Goal: Transaction & Acquisition: Obtain resource

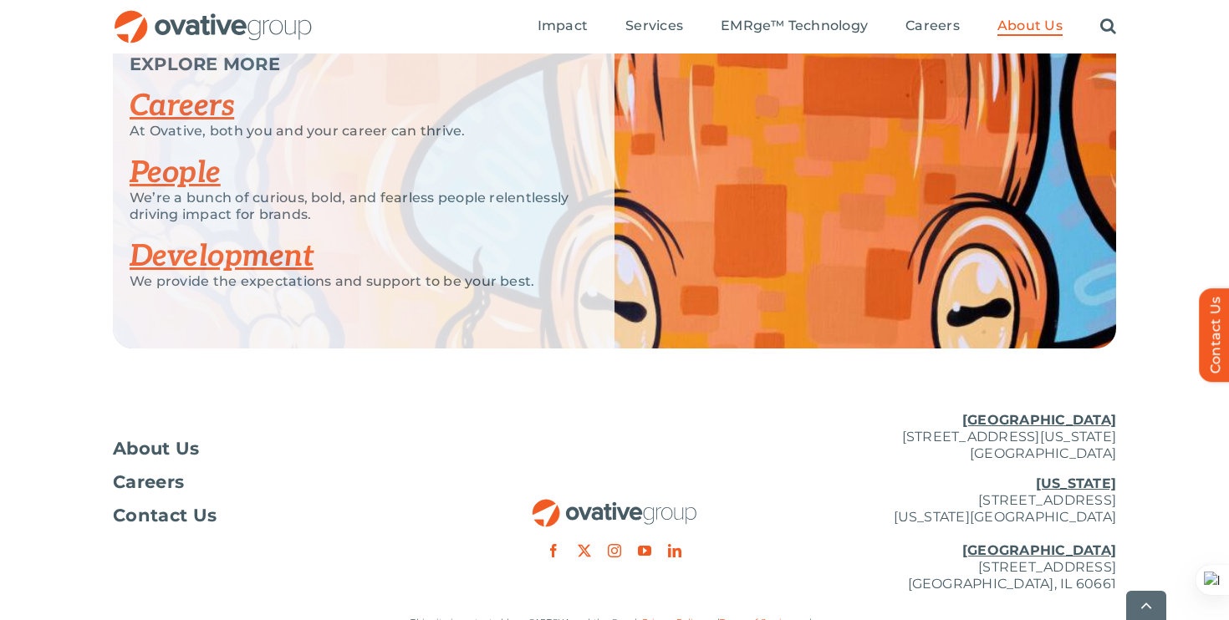
scroll to position [3367, 0]
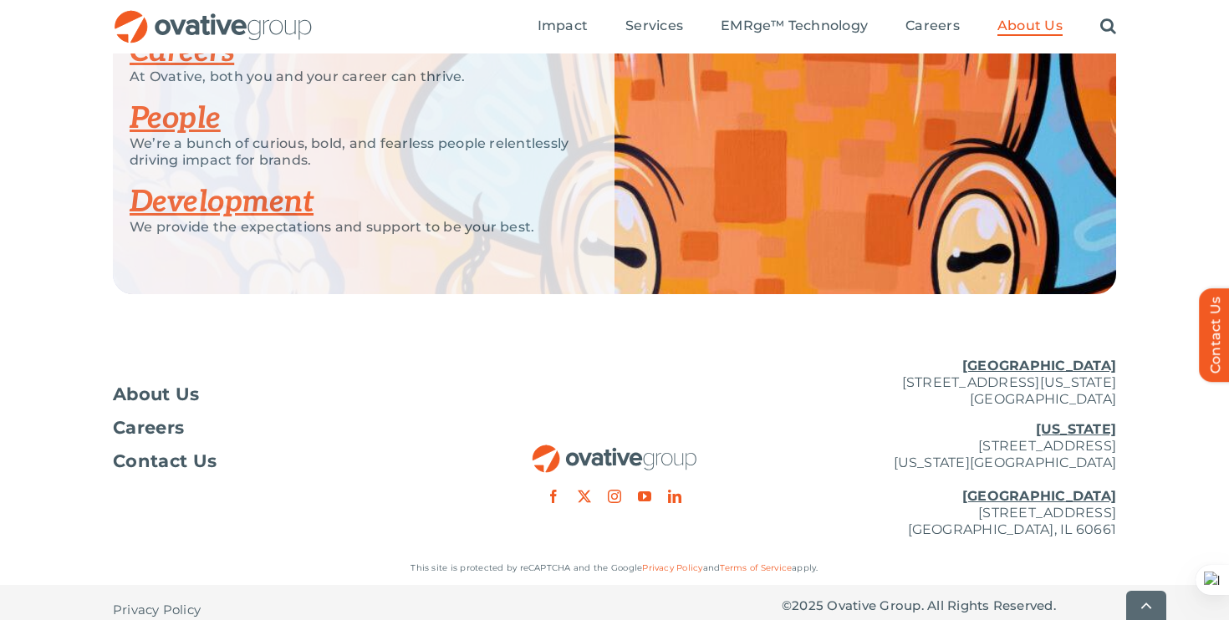
click at [229, 186] on link "Development" at bounding box center [222, 202] width 184 height 37
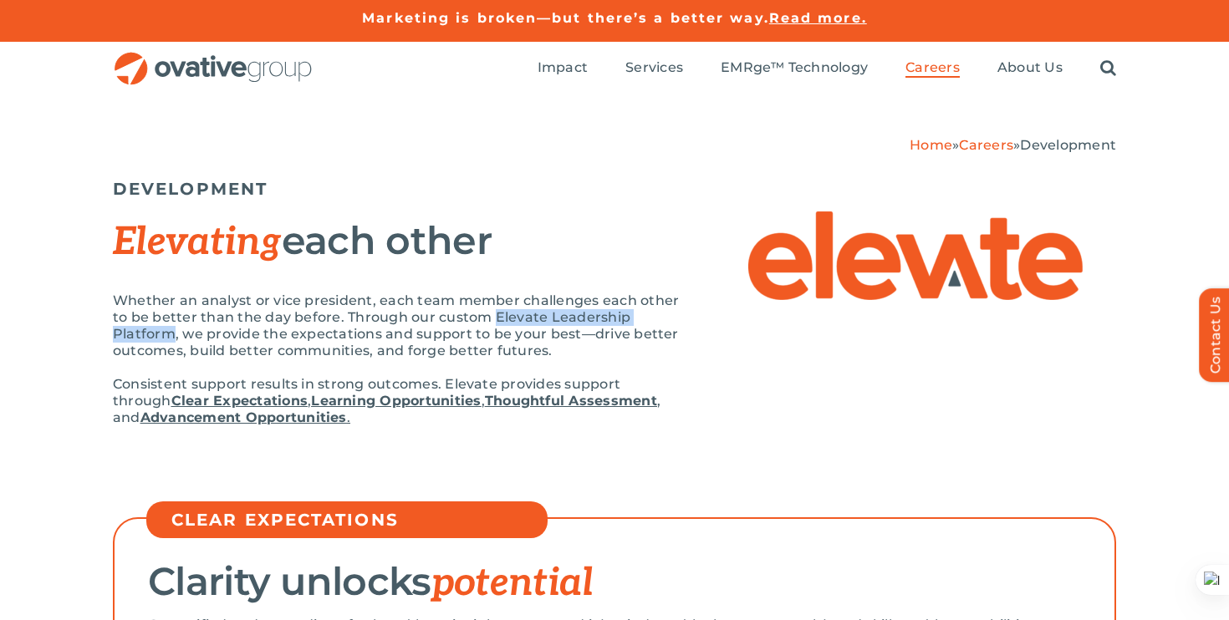
drag, startPoint x: 492, startPoint y: 315, endPoint x: 172, endPoint y: 334, distance: 320.7
click at [172, 334] on p "Whether an analyst or vice president, each team member challenges each other to…" at bounding box center [397, 326] width 568 height 67
copy p "Elevate Leadership Platform"
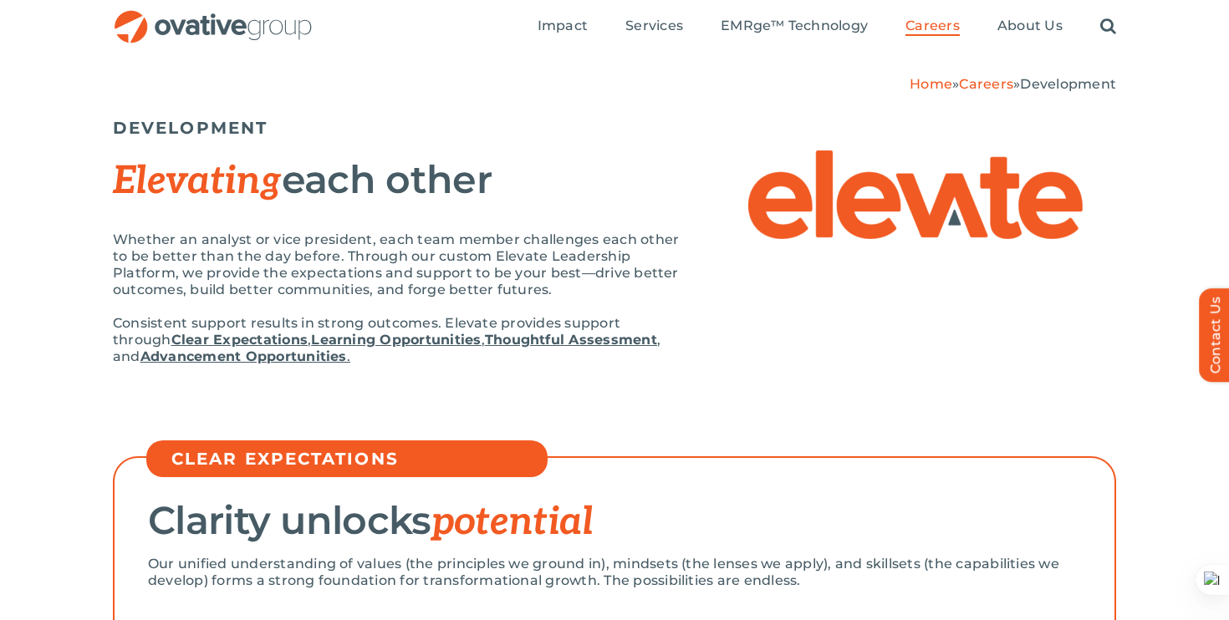
click at [313, 338] on link "Learning Opportunities" at bounding box center [396, 340] width 170 height 16
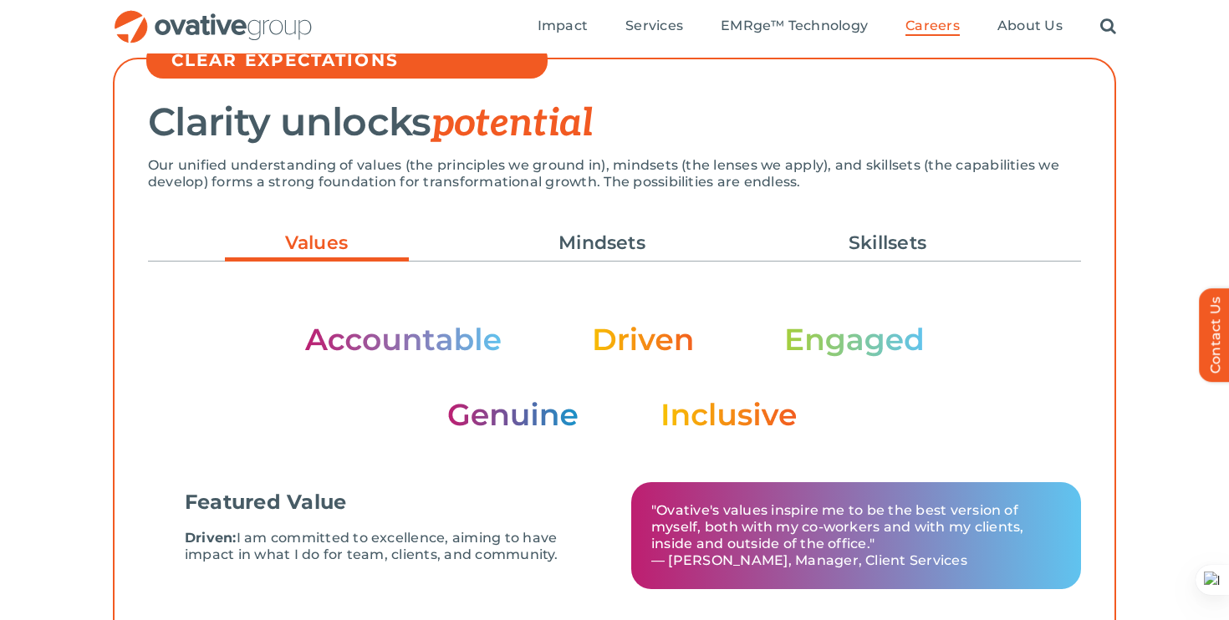
scroll to position [459, 0]
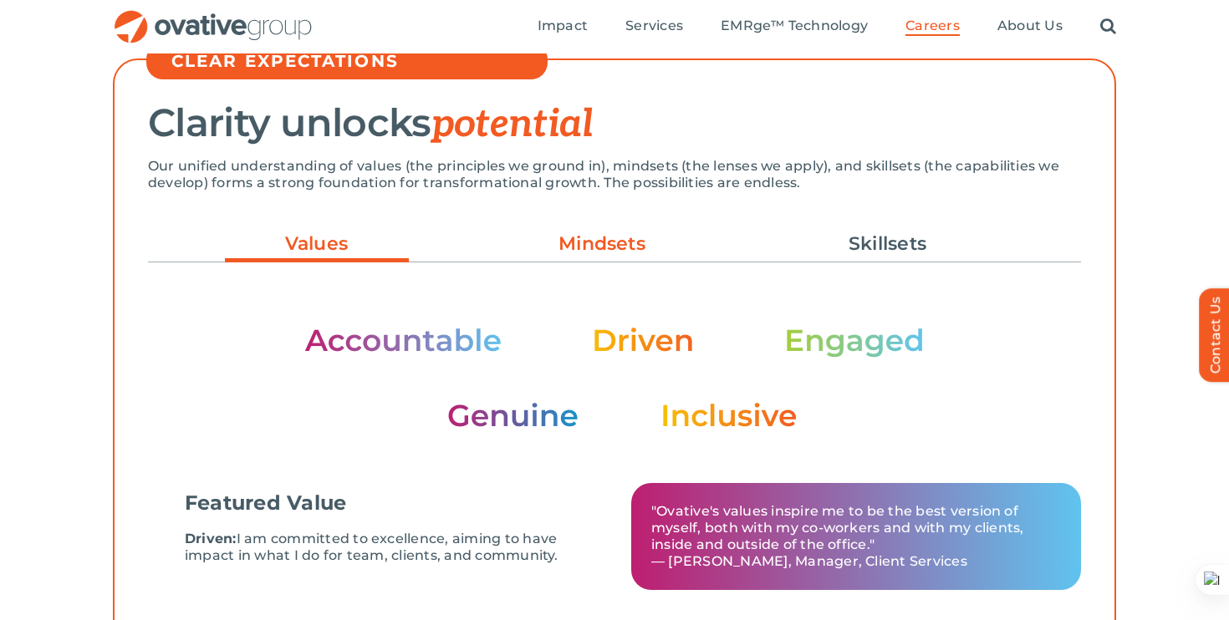
click at [587, 246] on link "Mindsets" at bounding box center [602, 244] width 184 height 28
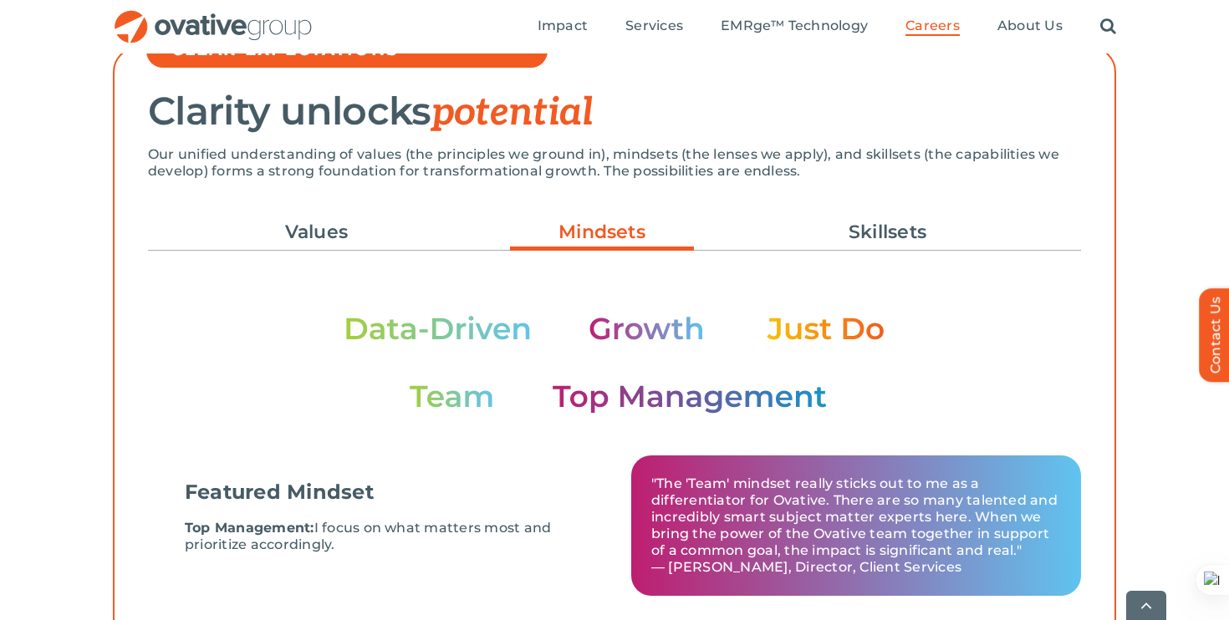
scroll to position [471, 0]
click at [360, 226] on link "Values" at bounding box center [317, 231] width 184 height 28
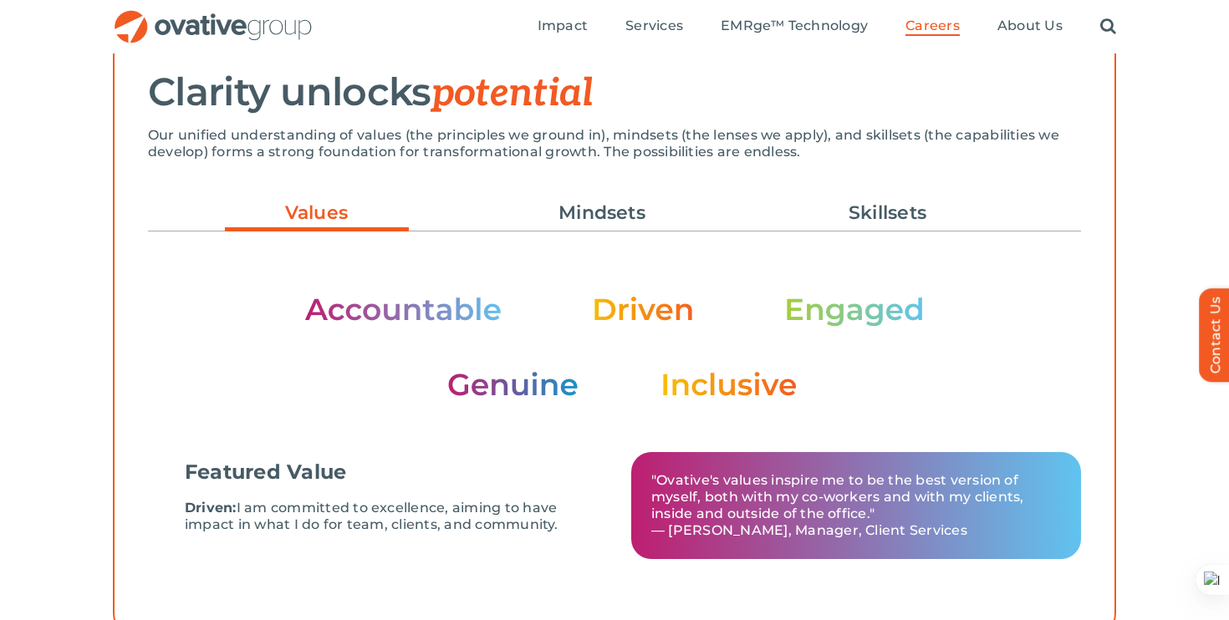
scroll to position [484, 0]
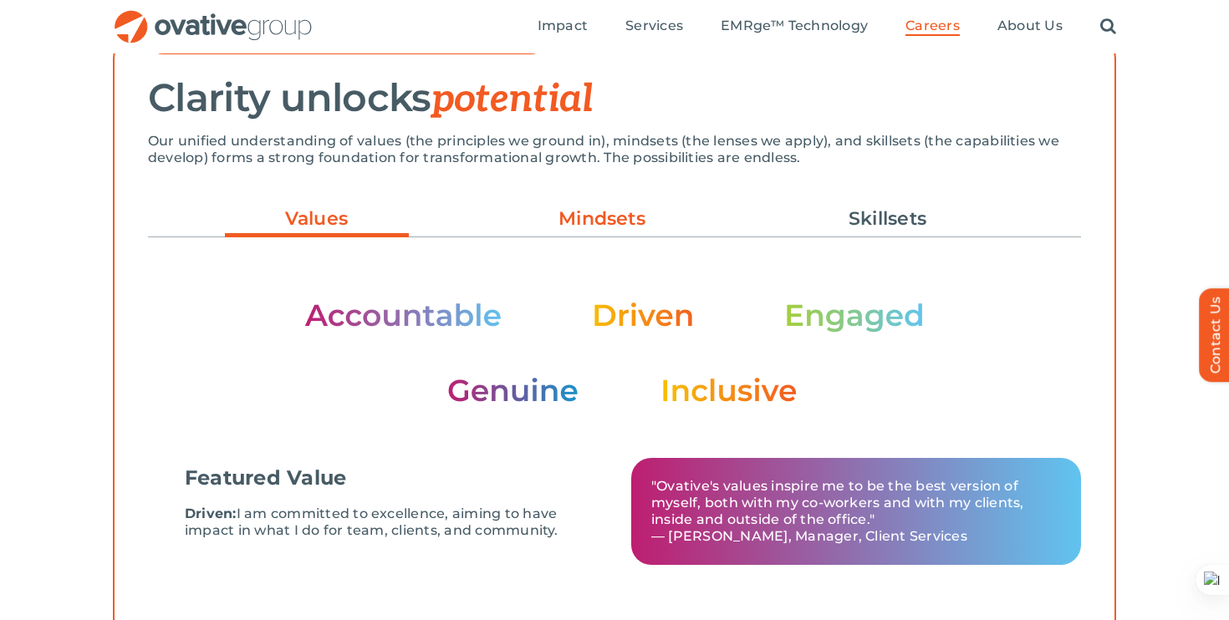
click at [611, 214] on link "Mindsets" at bounding box center [602, 219] width 184 height 28
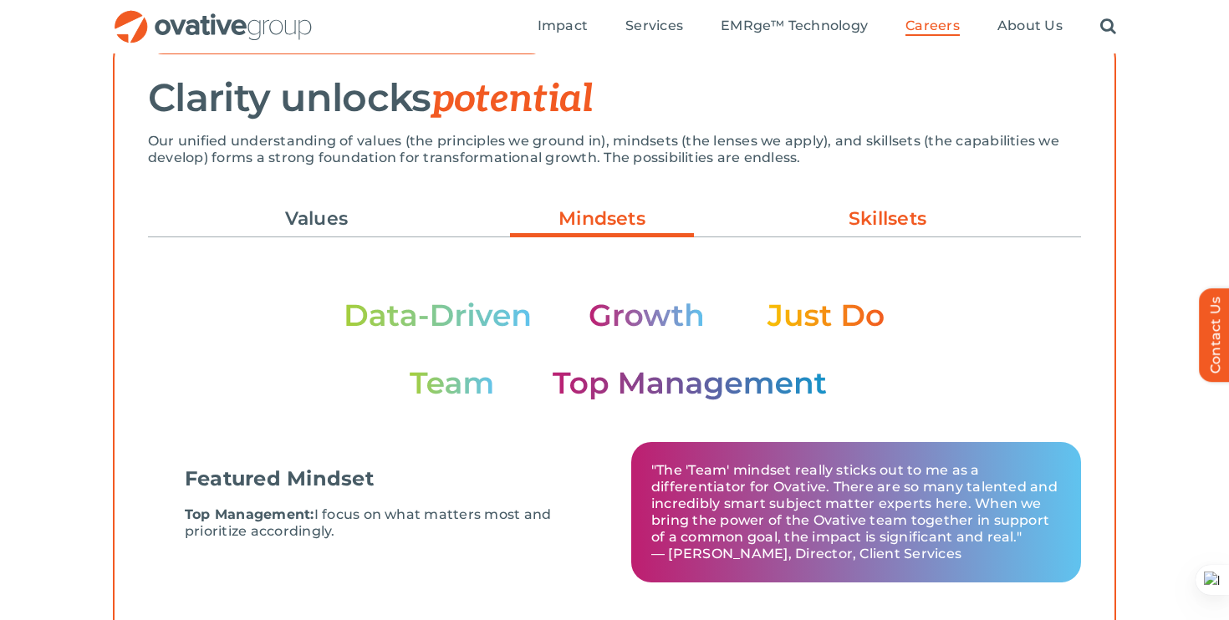
click at [878, 210] on link "Skillsets" at bounding box center [888, 219] width 184 height 28
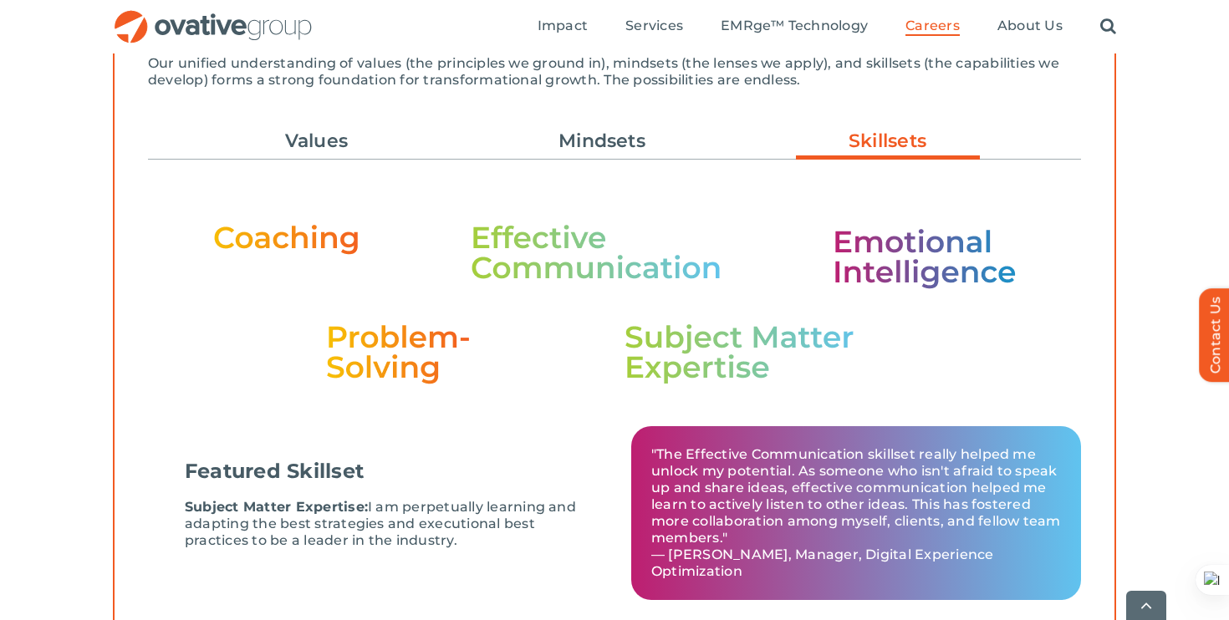
scroll to position [566, 0]
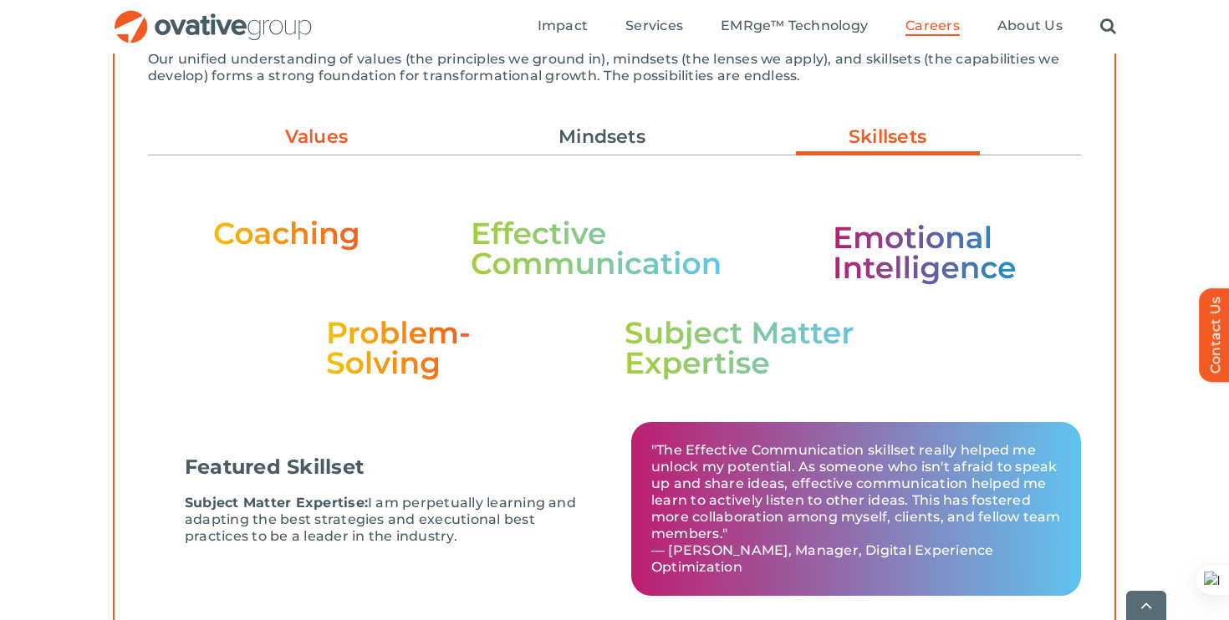
click at [344, 145] on link "Values" at bounding box center [317, 137] width 184 height 28
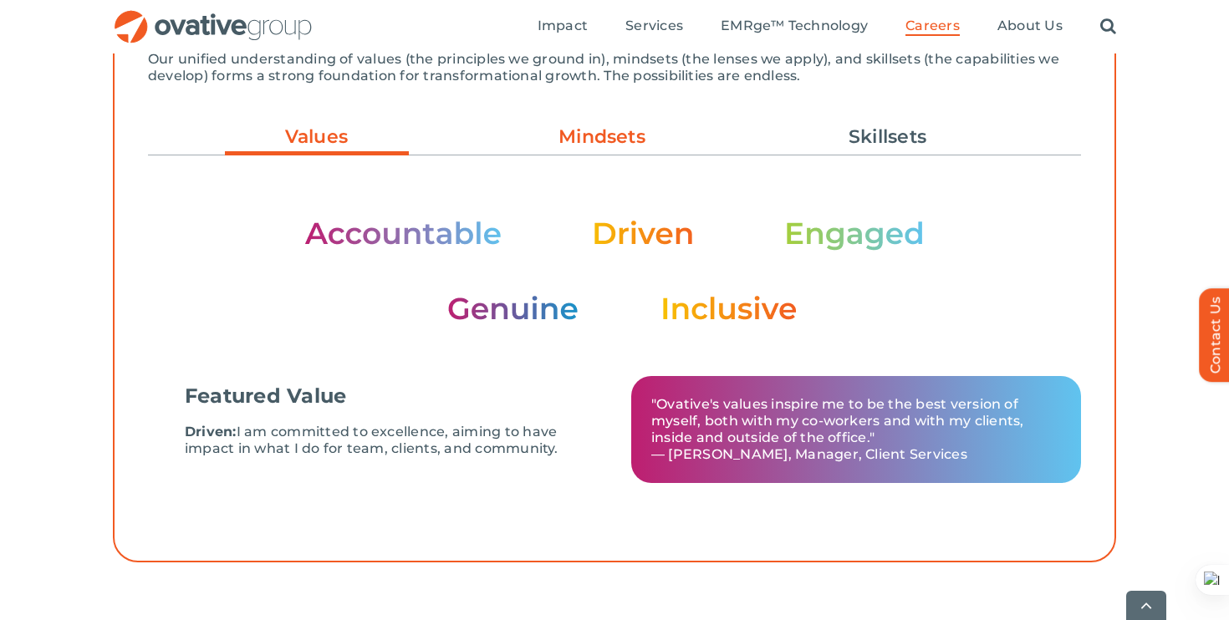
click at [625, 133] on link "Mindsets" at bounding box center [602, 137] width 184 height 28
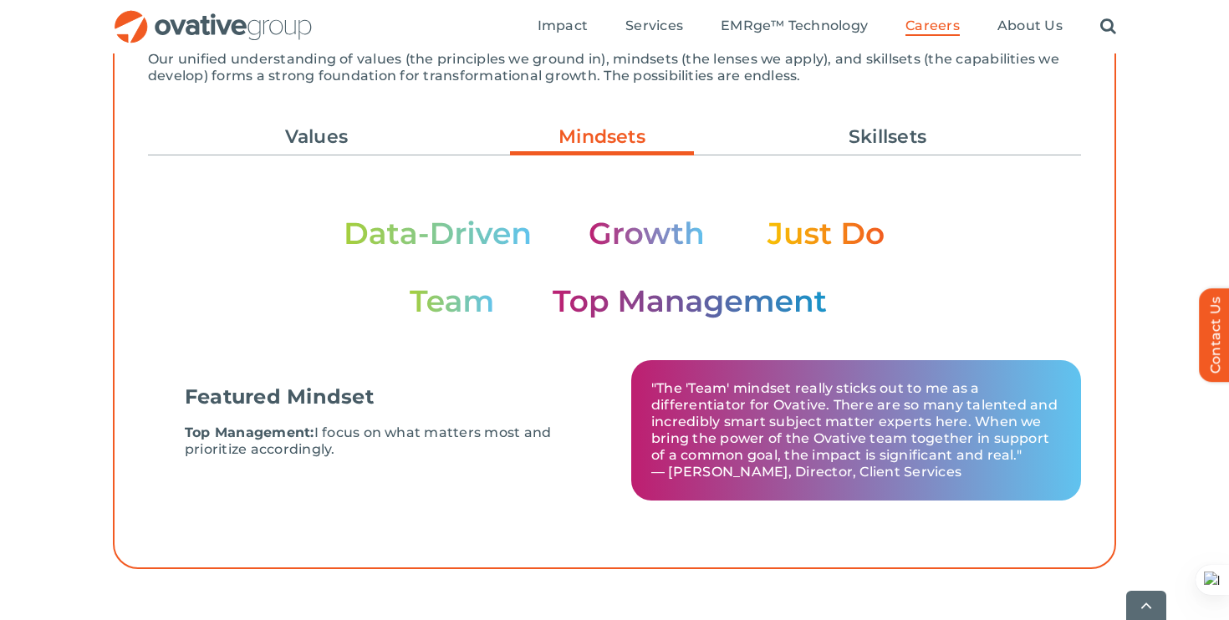
click at [867, 154] on ul "Values Mindsets Skillsets" at bounding box center [614, 137] width 933 height 45
click at [867, 137] on link "Skillsets" at bounding box center [888, 137] width 184 height 28
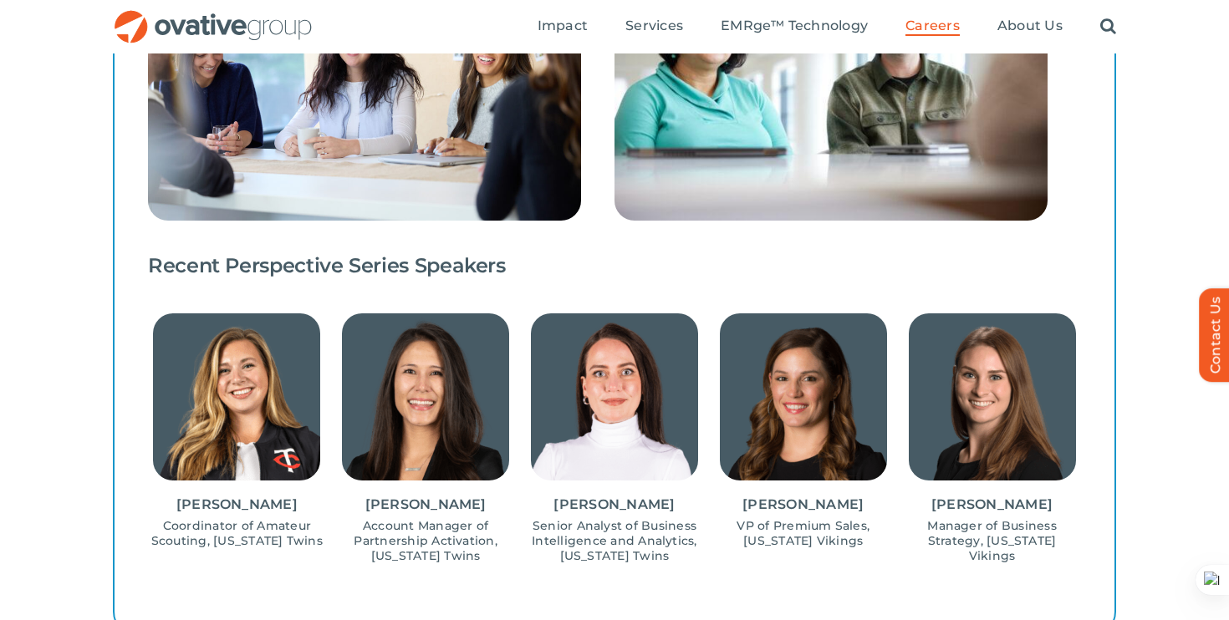
scroll to position [1661, 0]
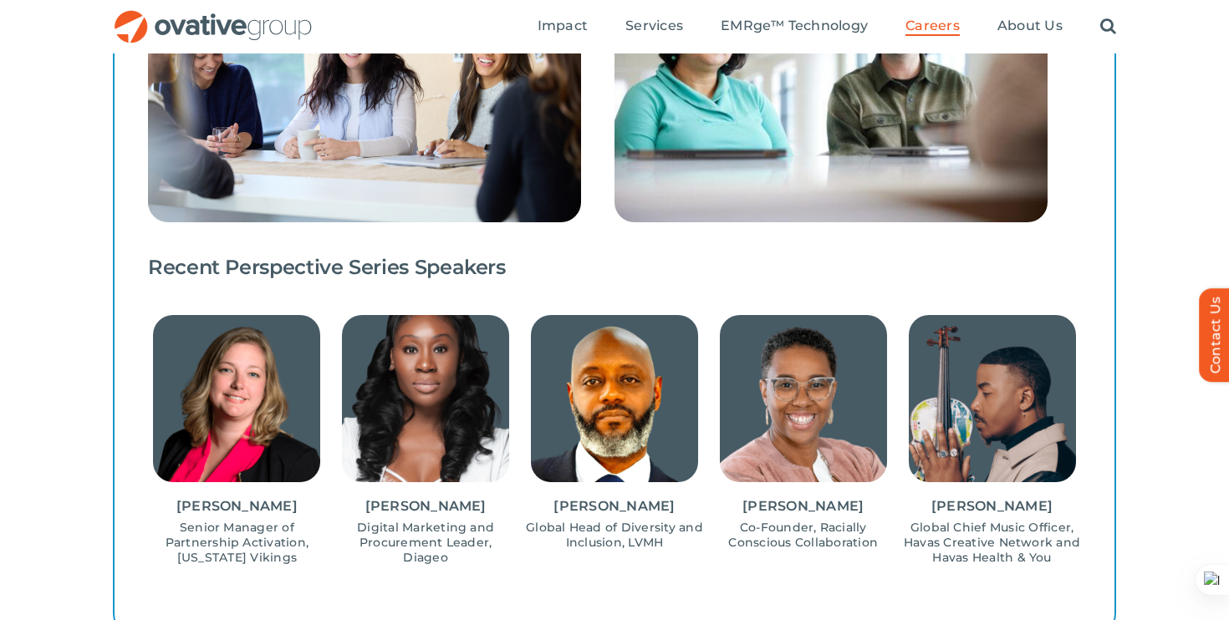
click at [634, 361] on img "13 / 15" at bounding box center [614, 398] width 167 height 167
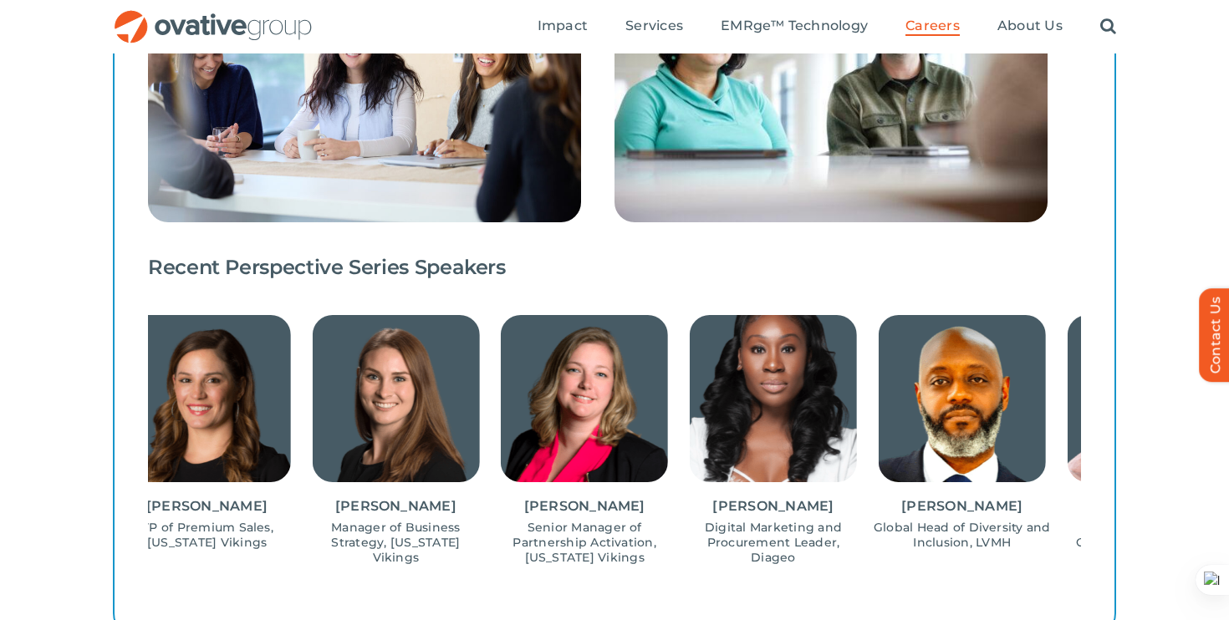
click at [1112, 420] on div "Learning is prioritized Our team thrives on curiosity and innovation. We regula…" at bounding box center [614, 141] width 1003 height 995
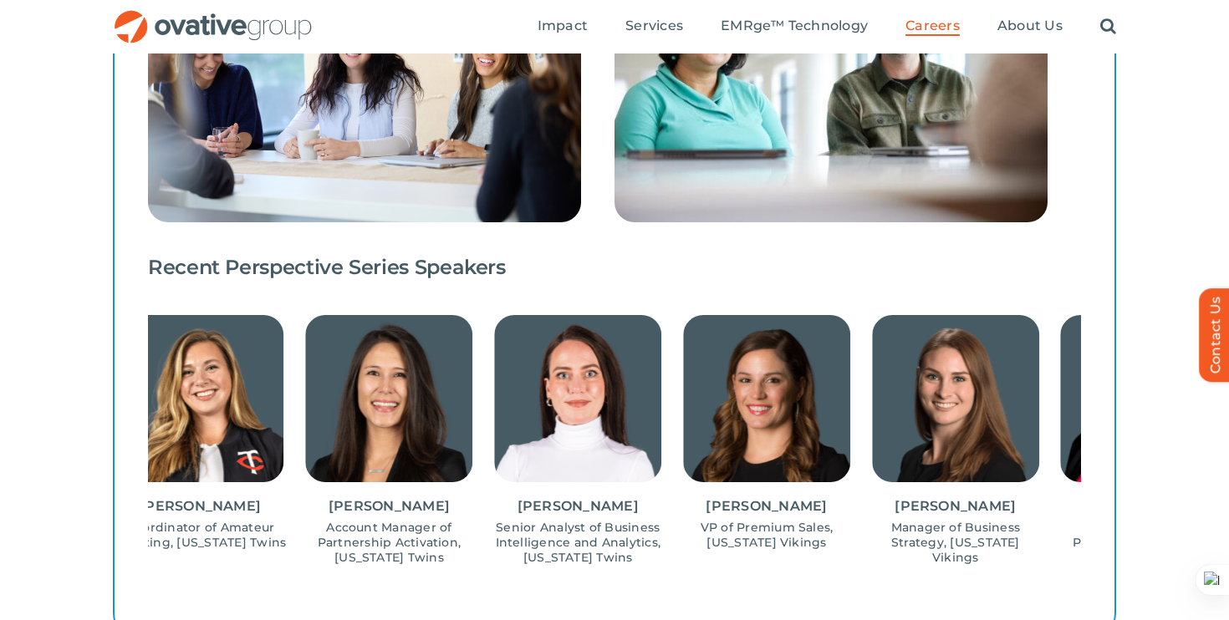
click at [872, 392] on img "10 / 15" at bounding box center [955, 398] width 167 height 167
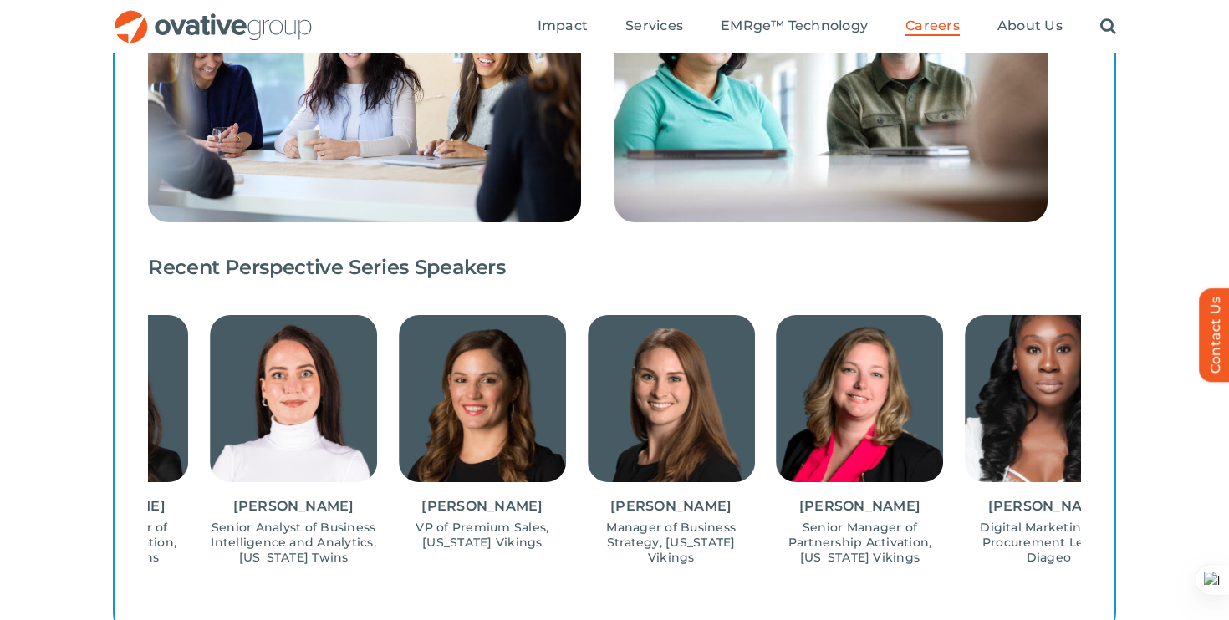
click at [10, 299] on div "LEARNING OPPORTUNITIES Learning is prioritized Our team thrives on curiosity an…" at bounding box center [614, 154] width 1229 height 1069
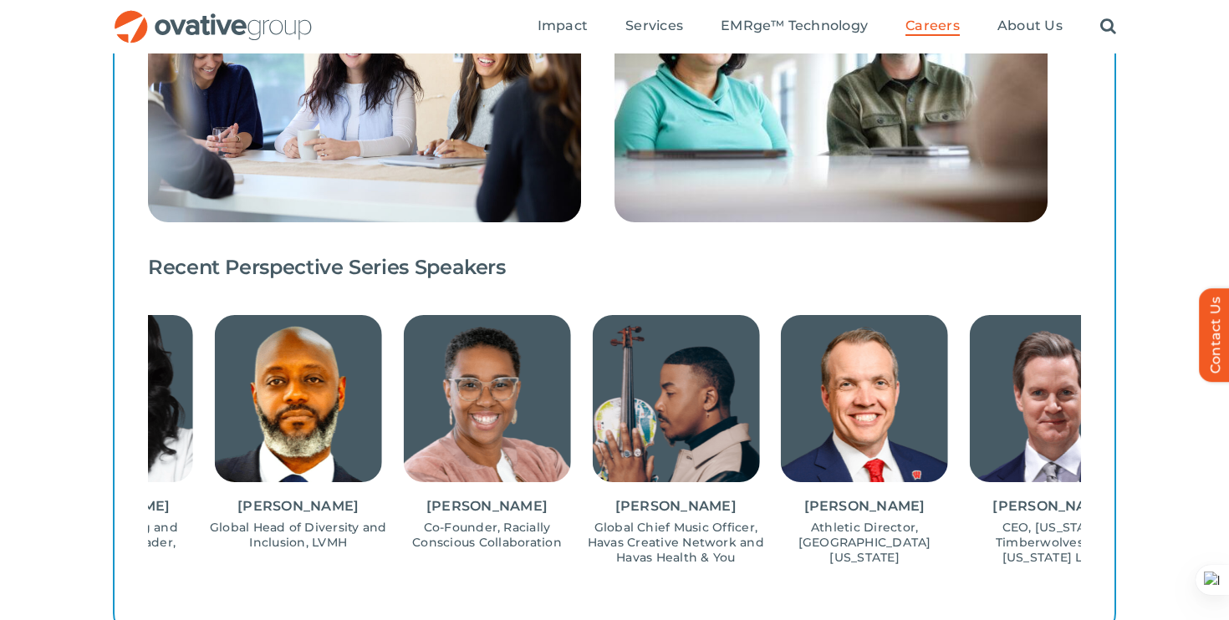
click at [0, 282] on div "LEARNING OPPORTUNITIES Learning is prioritized Our team thrives on curiosity an…" at bounding box center [614, 154] width 1229 height 1069
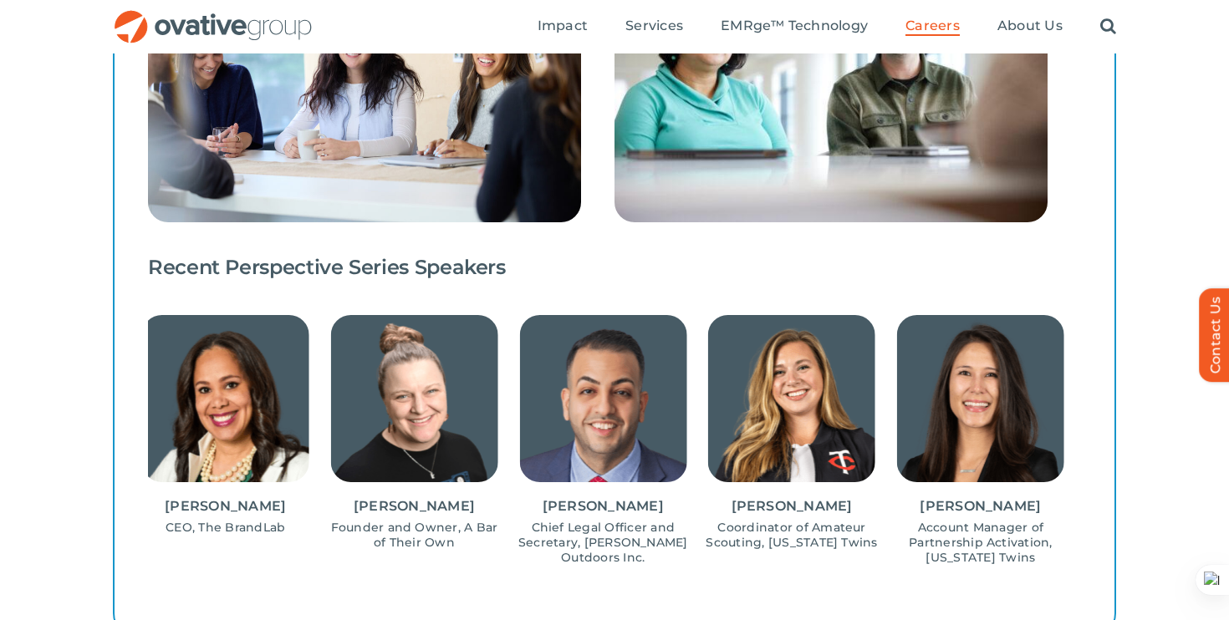
click at [330, 352] on img "4 / 15" at bounding box center [413, 398] width 167 height 167
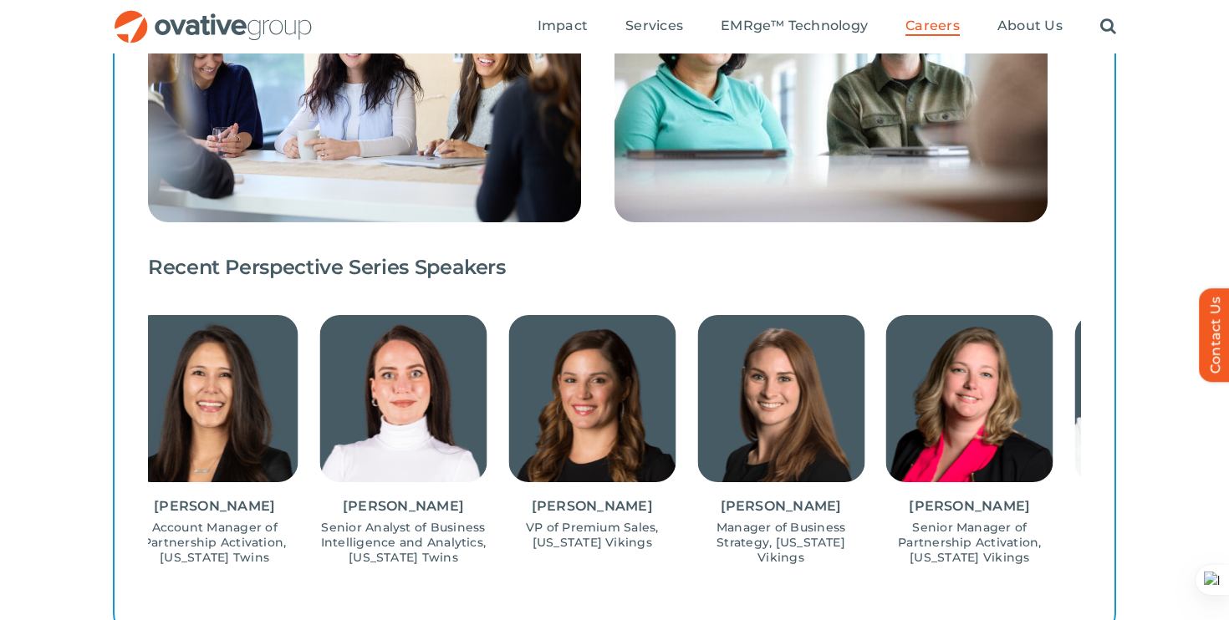
click at [697, 351] on img "10 / 15" at bounding box center [780, 398] width 167 height 167
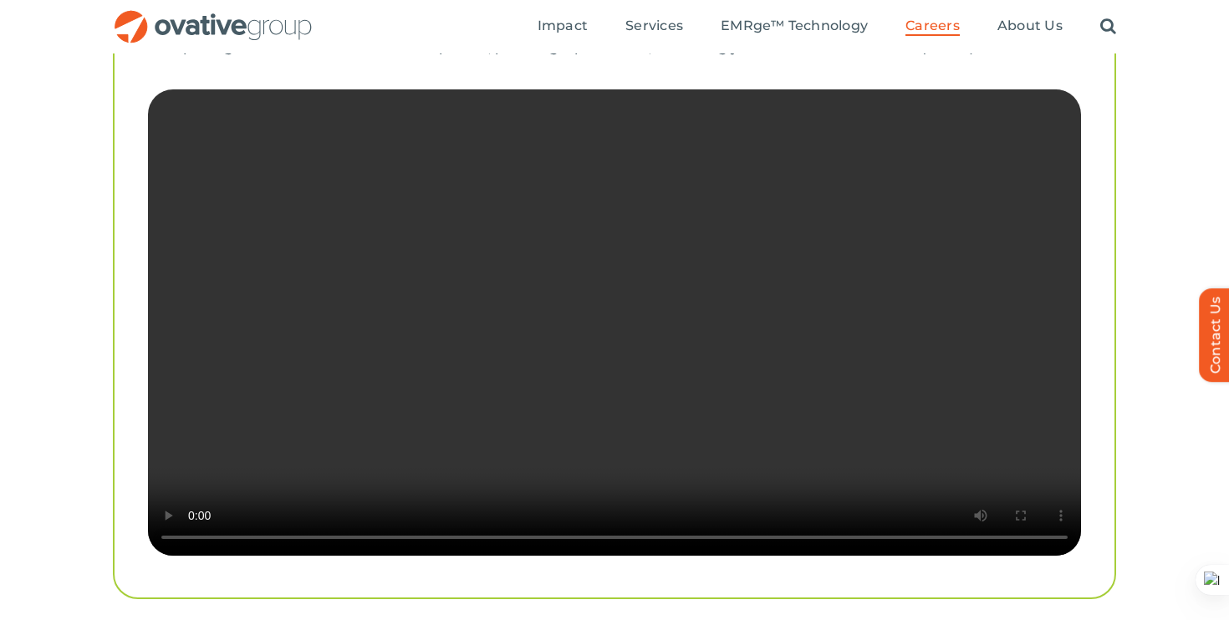
scroll to position [3341, 0]
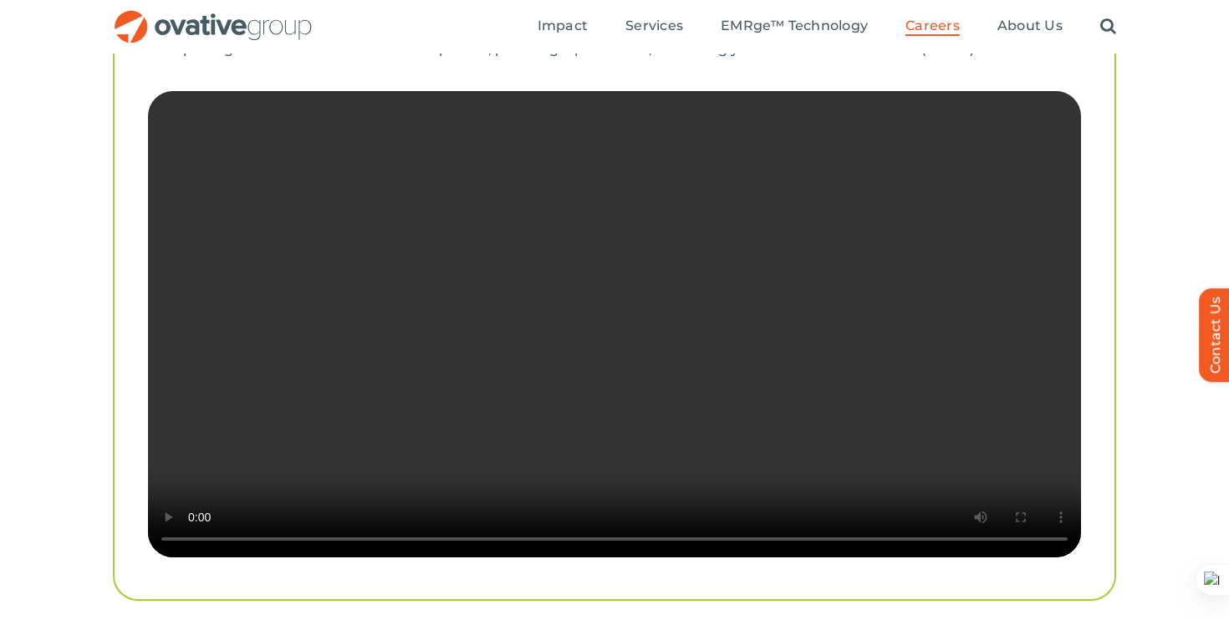
click at [532, 486] on video "Sorry, your browser doesn't support embedded videos." at bounding box center [614, 324] width 933 height 466
click at [532, 485] on video "Sorry, your browser doesn't support embedded videos." at bounding box center [614, 324] width 933 height 466
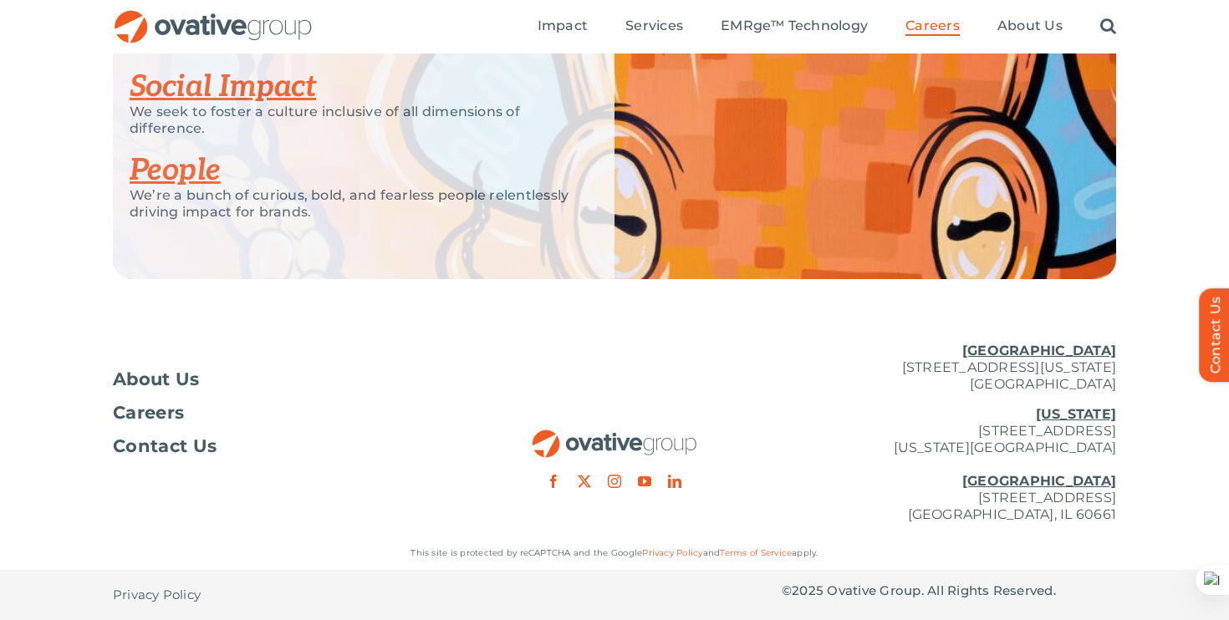
scroll to position [4260, 0]
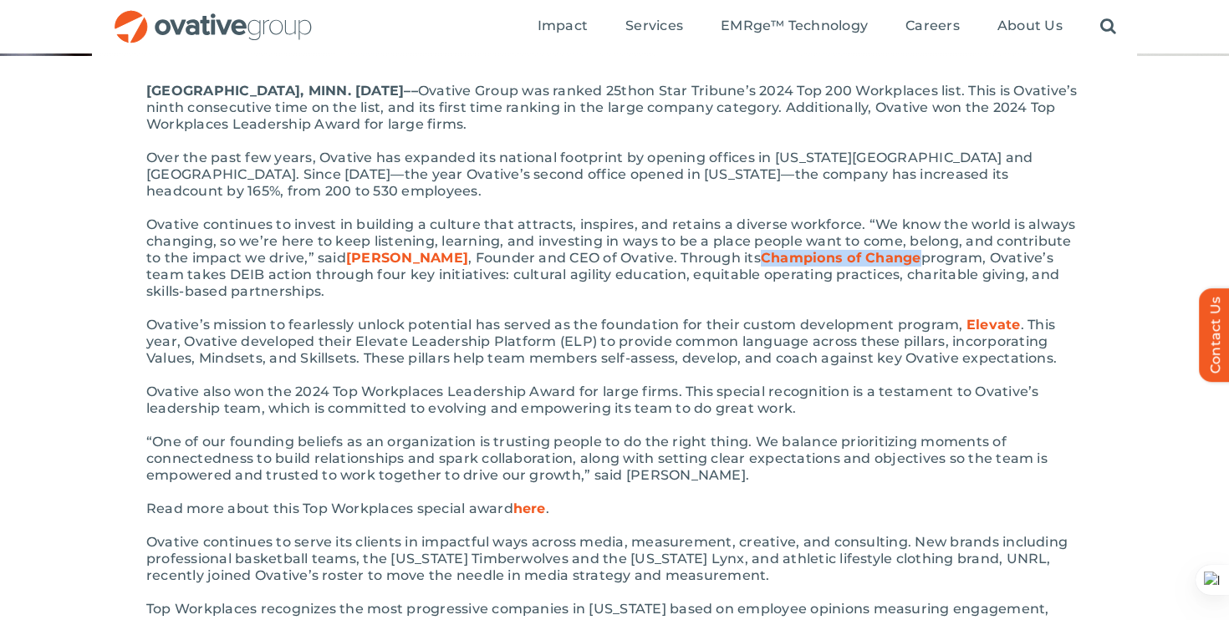
scroll to position [370, 0]
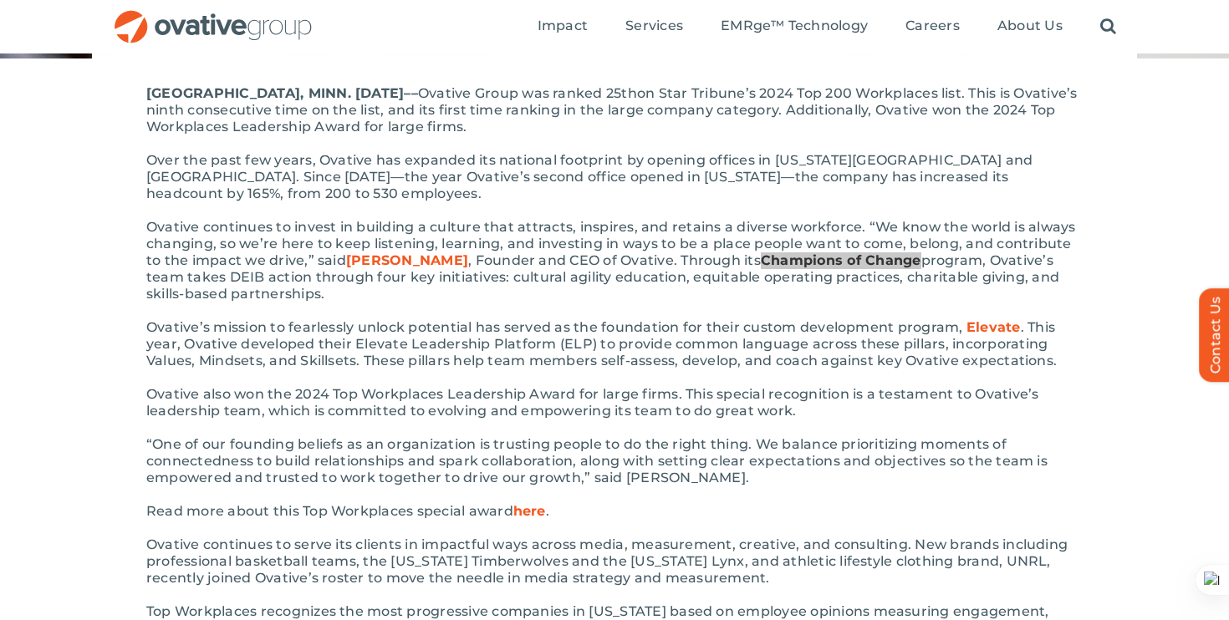
drag, startPoint x: 796, startPoint y: 242, endPoint x: 1054, endPoint y: 12, distance: 345.7
click at [785, 42] on ul "Impact Expert Insights Case Studies Awards & Press Services Media Measurement C…" at bounding box center [826, 26] width 578 height 53
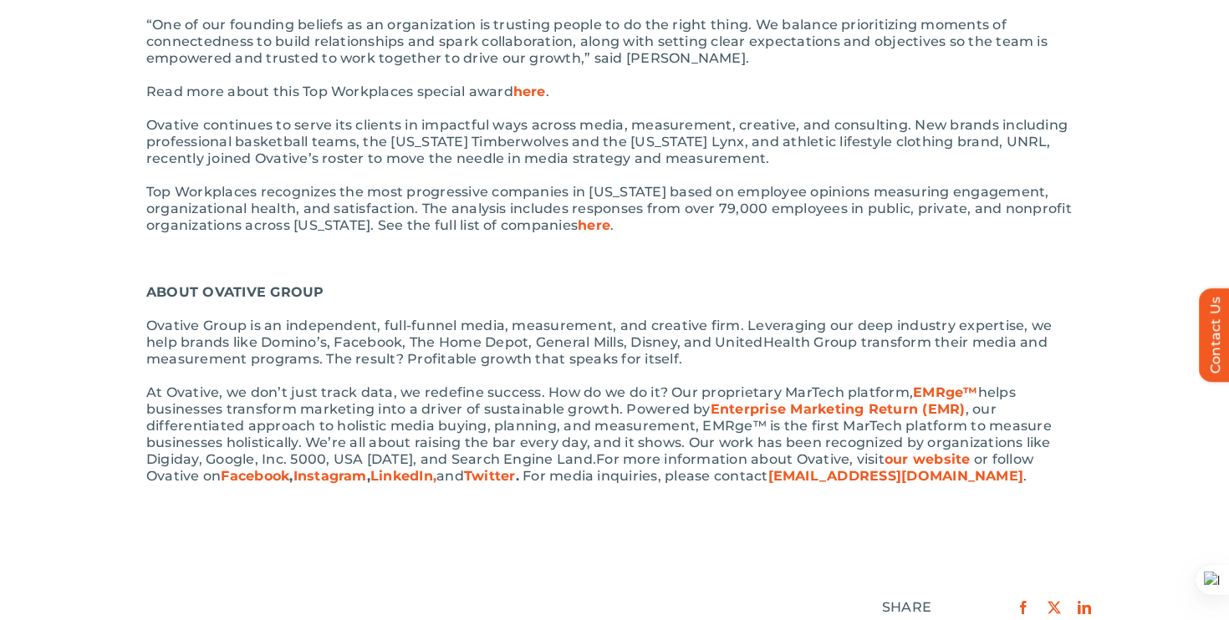
scroll to position [0, 0]
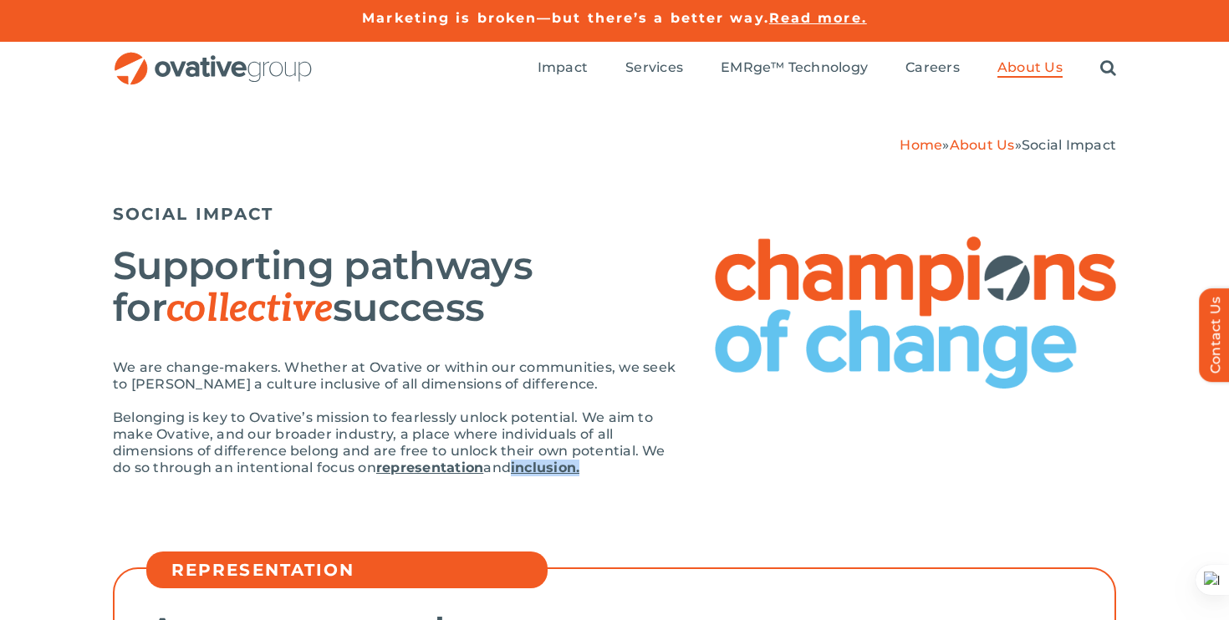
drag, startPoint x: 547, startPoint y: 473, endPoint x: 996, endPoint y: 13, distance: 643.6
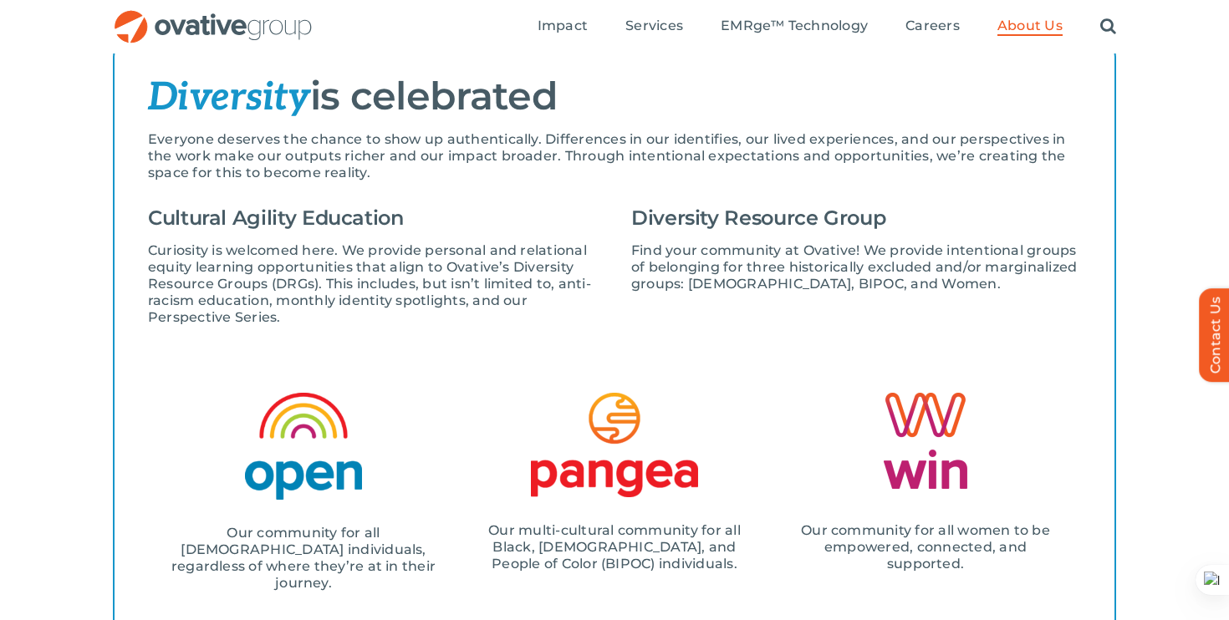
scroll to position [1944, 0]
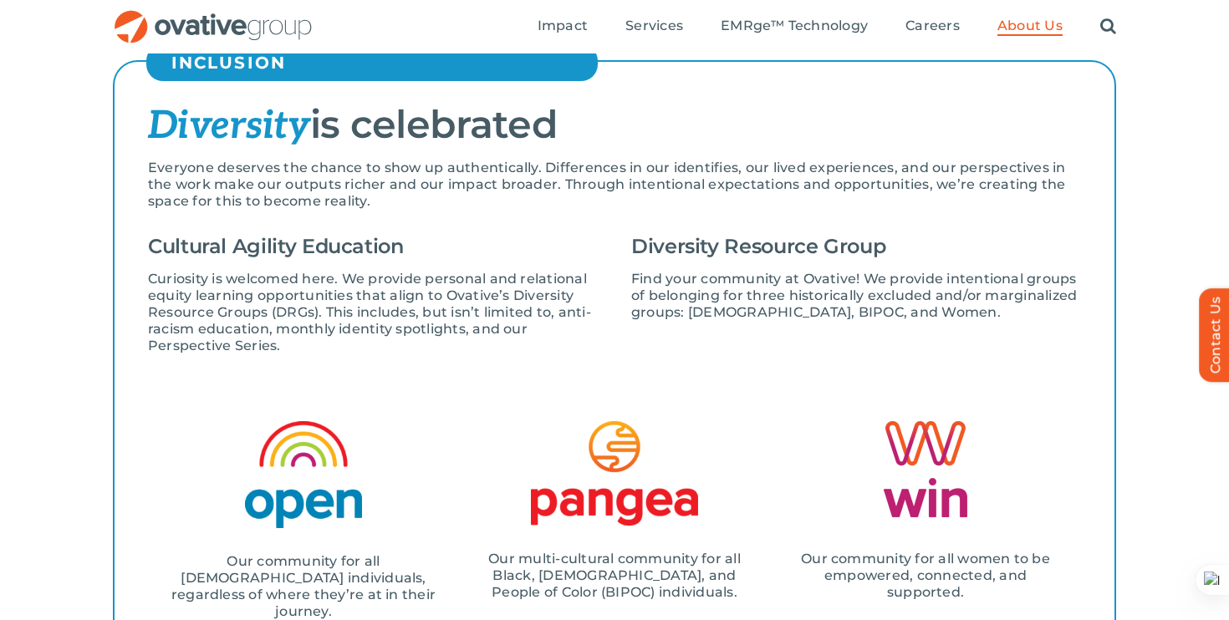
click at [613, 314] on div "Cultural Agility Education Curiosity is welcomed here. We provide personal and …" at bounding box center [381, 298] width 466 height 145
click at [789, 196] on p "Everyone deserves the chance to show up authentically. Differences in our ident…" at bounding box center [614, 185] width 933 height 50
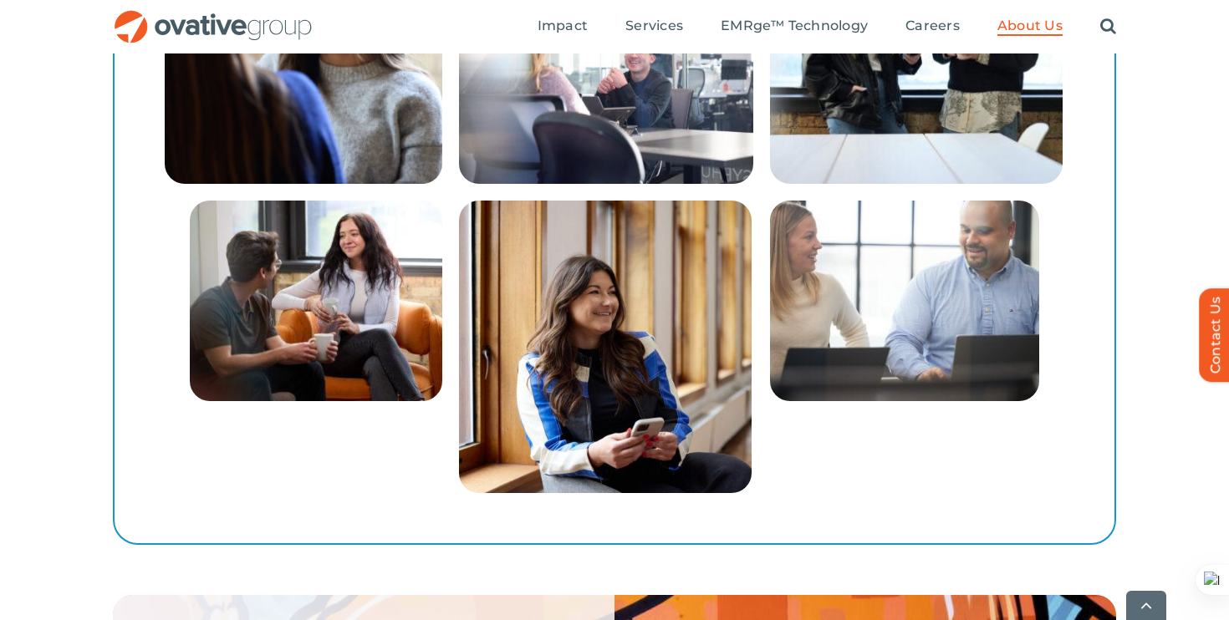
scroll to position [2784, 0]
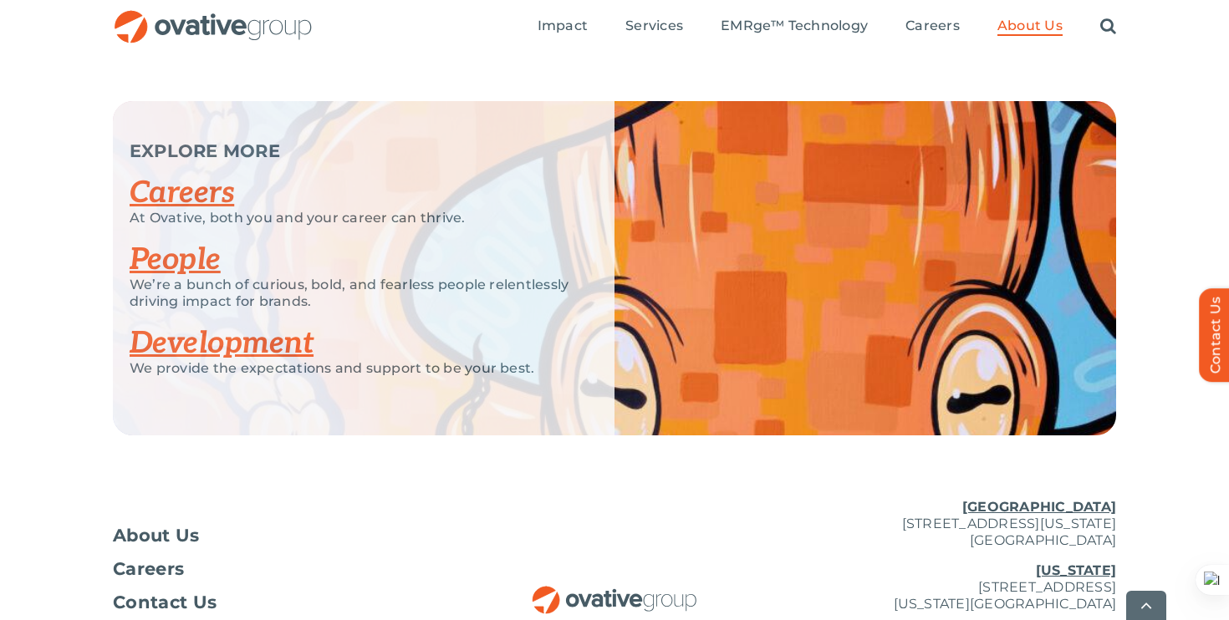
scroll to position [3264, 0]
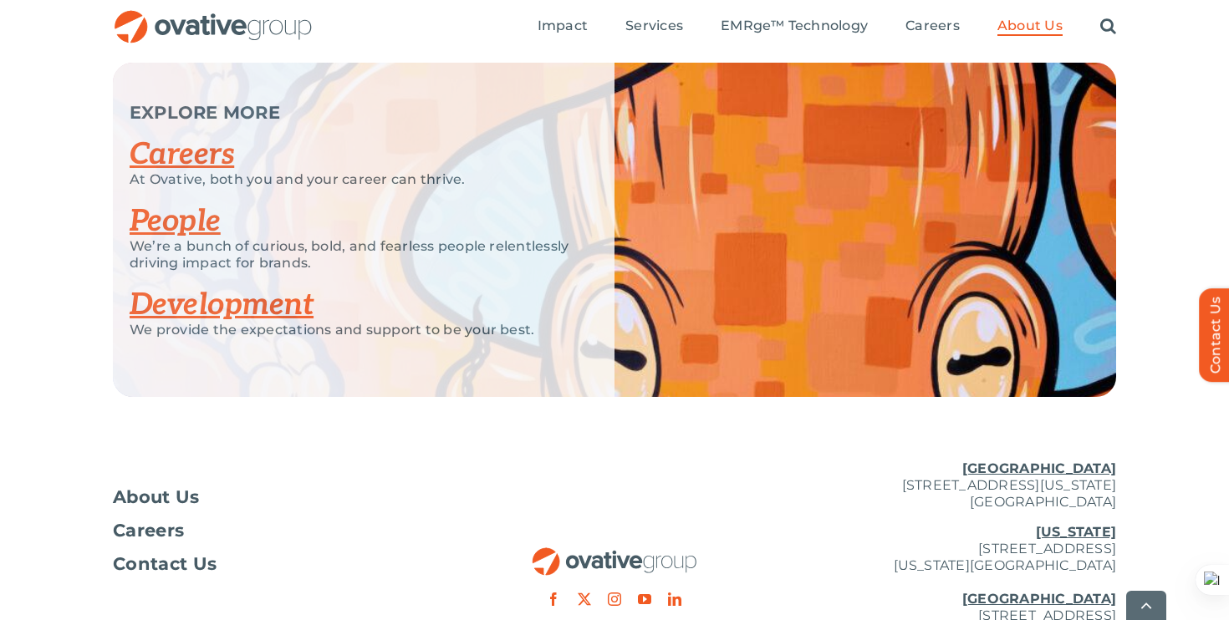
click at [208, 203] on link "People" at bounding box center [175, 221] width 91 height 37
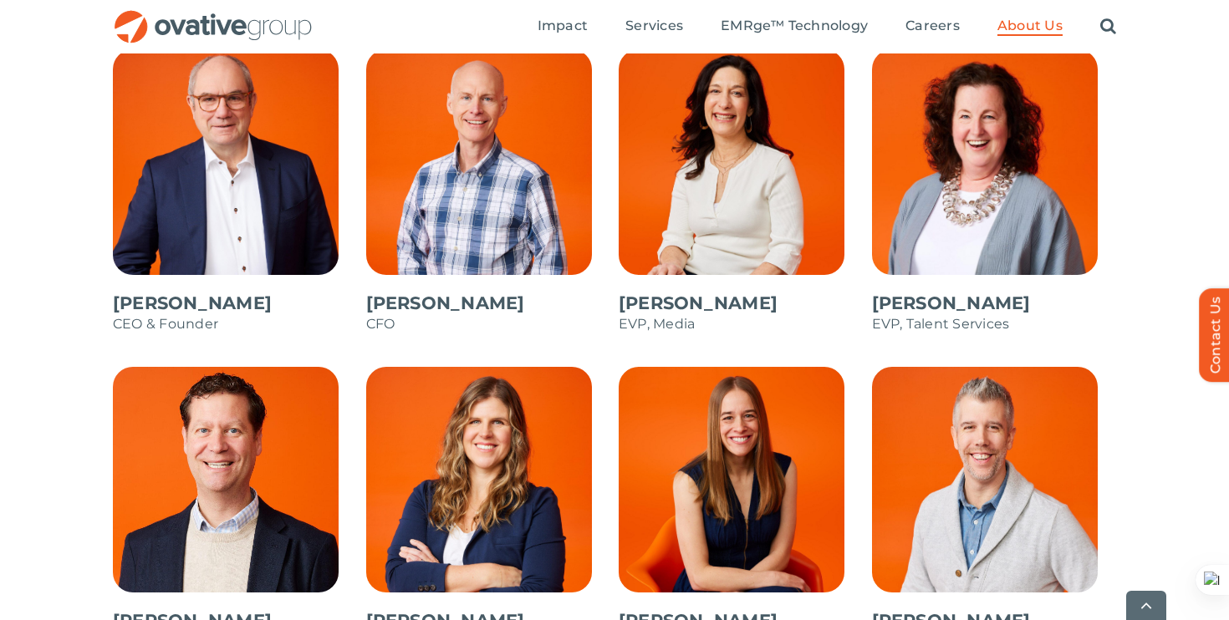
scroll to position [2284, 0]
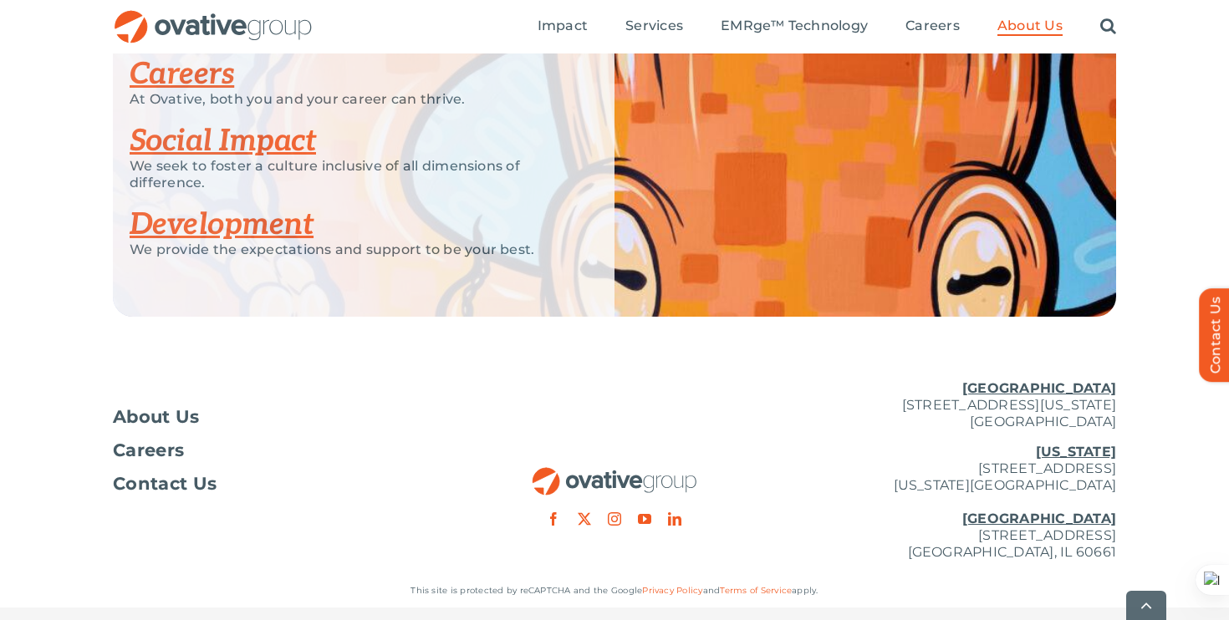
click at [216, 142] on link "Social Impact" at bounding box center [223, 141] width 186 height 37
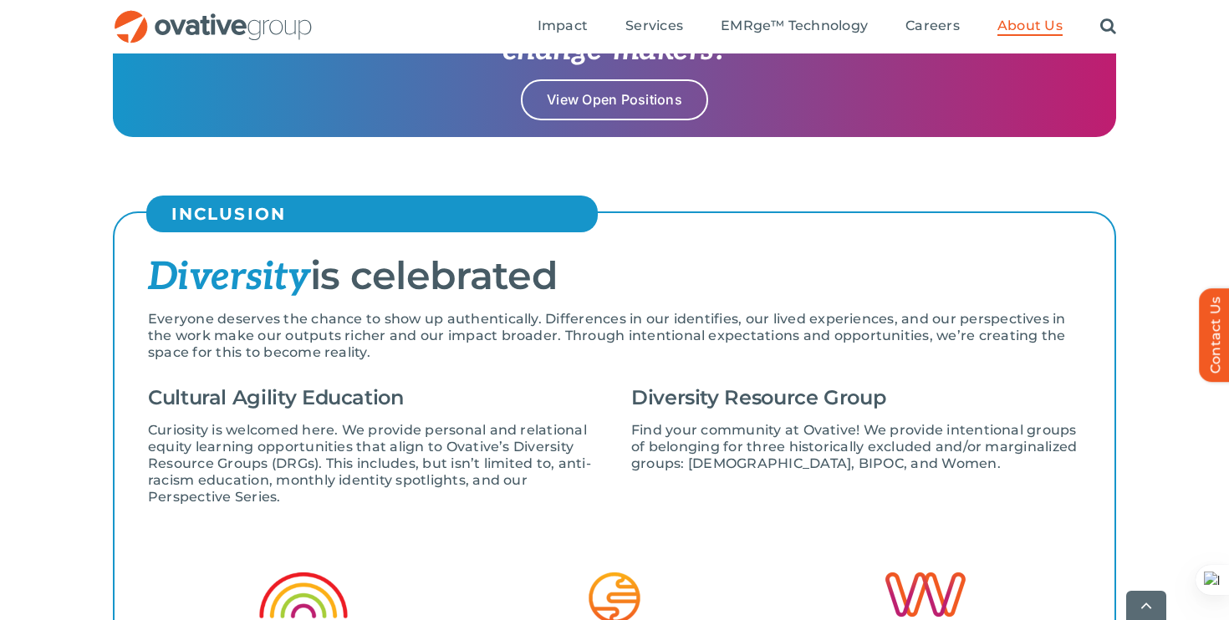
scroll to position [1814, 0]
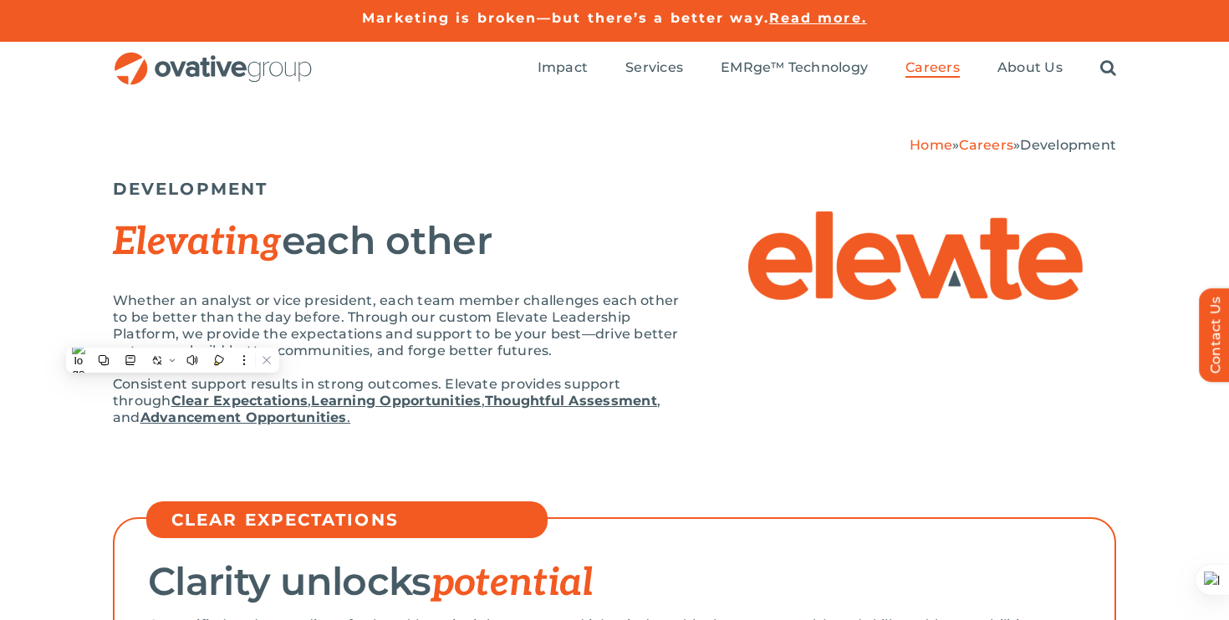
click at [568, 298] on p "Whether an analyst or vice president, each team member challenges each other to…" at bounding box center [397, 326] width 568 height 67
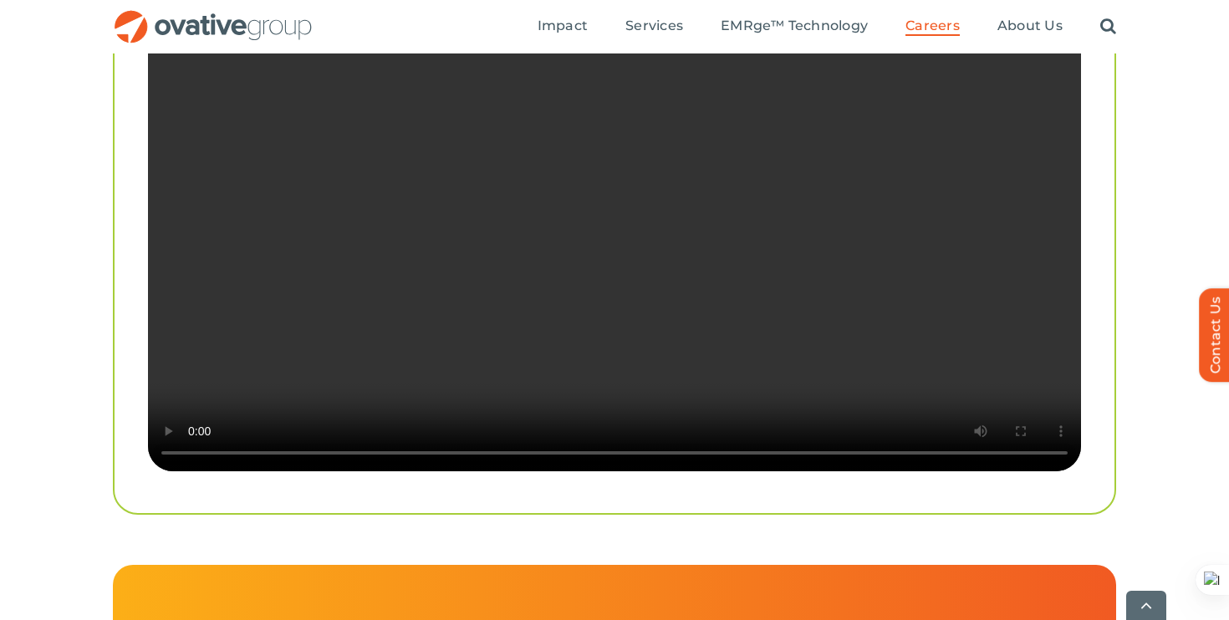
scroll to position [3332, 0]
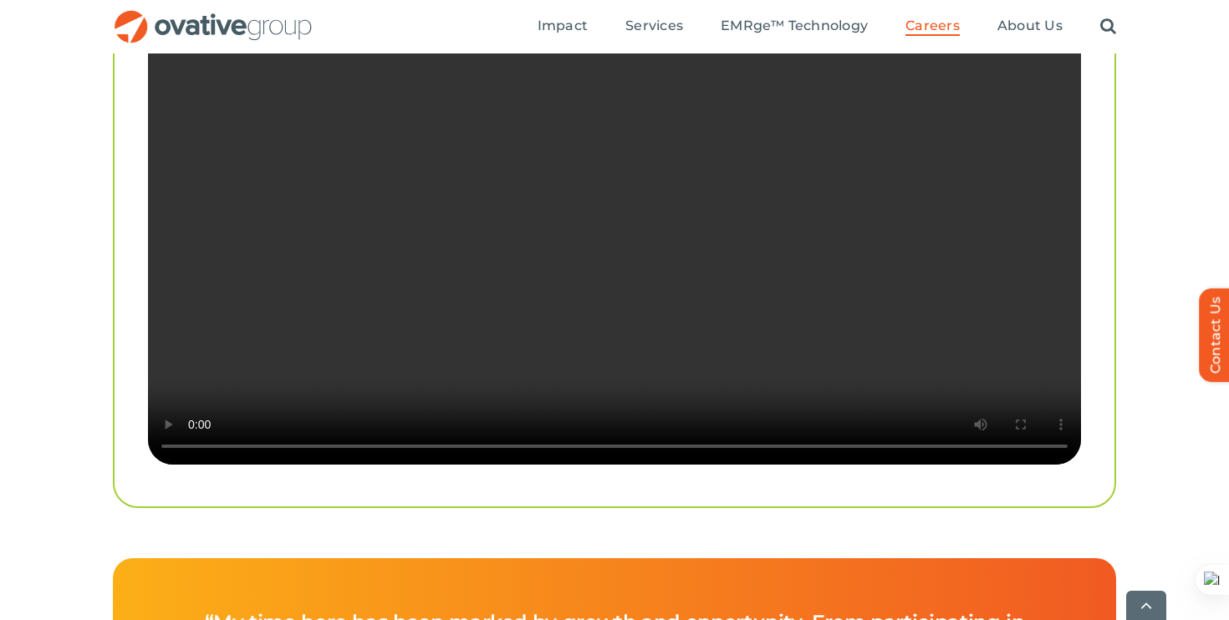
click at [832, 219] on video "Sorry, your browser doesn't support embedded videos." at bounding box center [614, 231] width 933 height 466
click at [855, 252] on video "Sorry, your browser doesn't support embedded videos." at bounding box center [614, 231] width 933 height 466
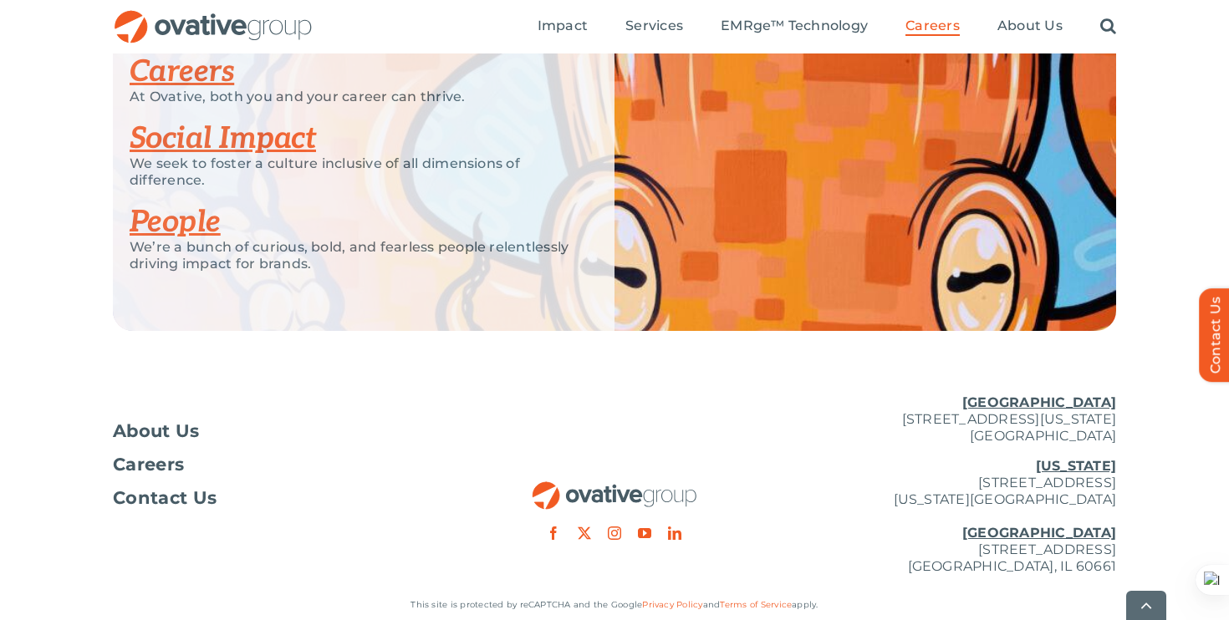
scroll to position [4298, 0]
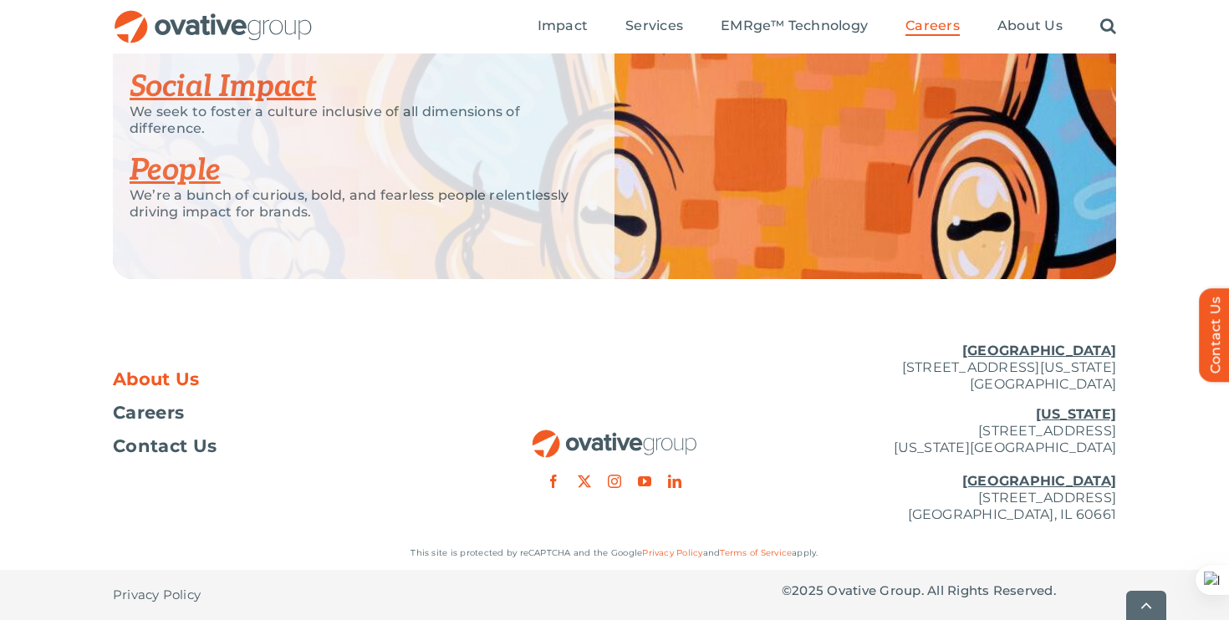
click at [175, 385] on span "About Us" at bounding box center [156, 379] width 87 height 17
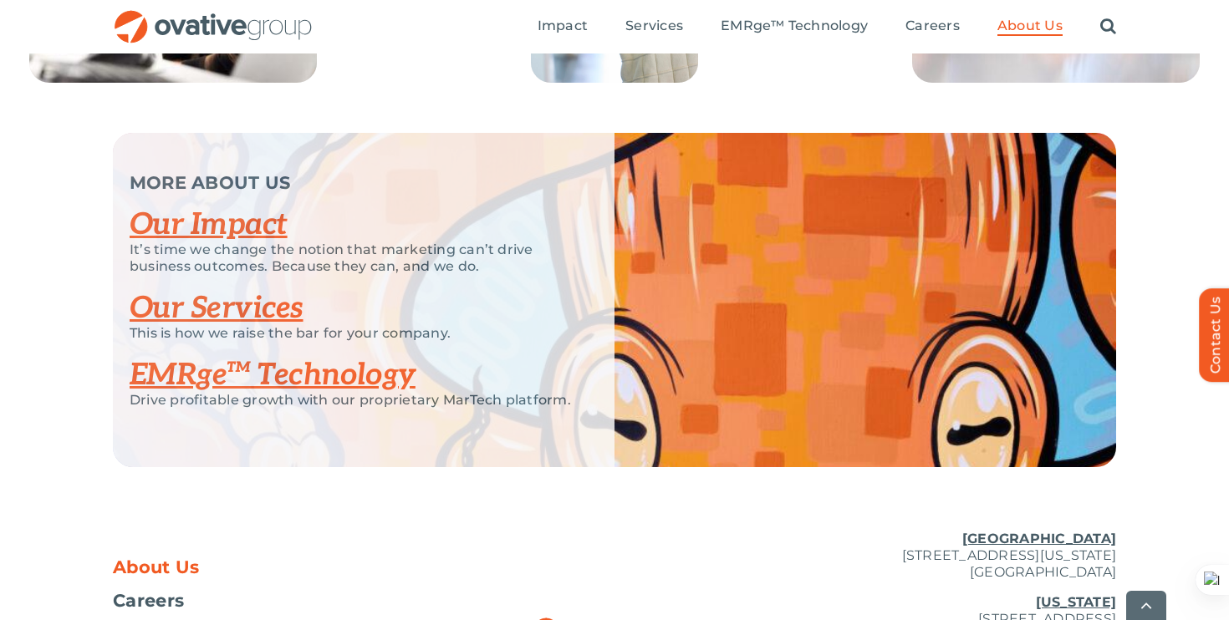
scroll to position [3679, 0]
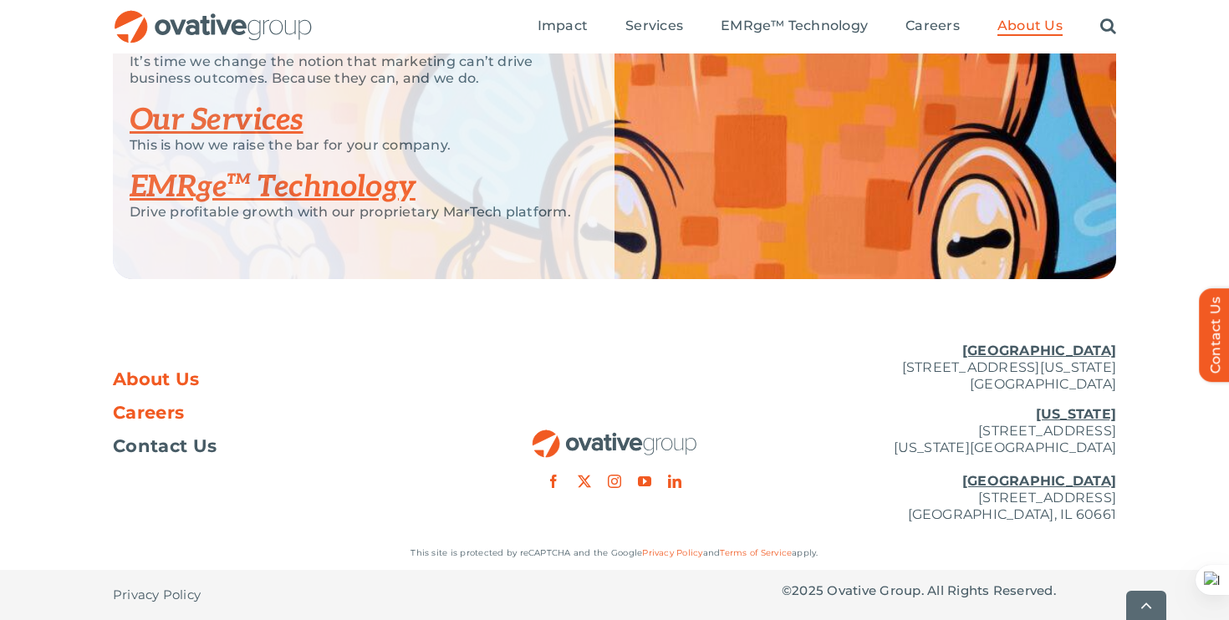
click at [160, 415] on span "Careers" at bounding box center [148, 413] width 71 height 17
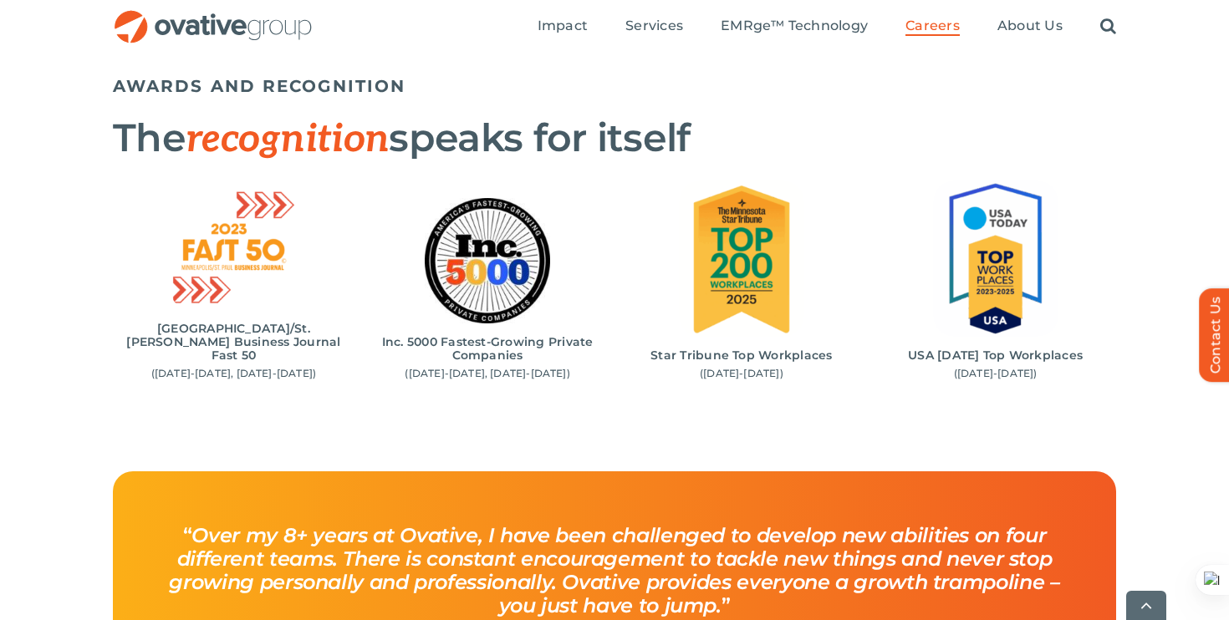
scroll to position [1794, 0]
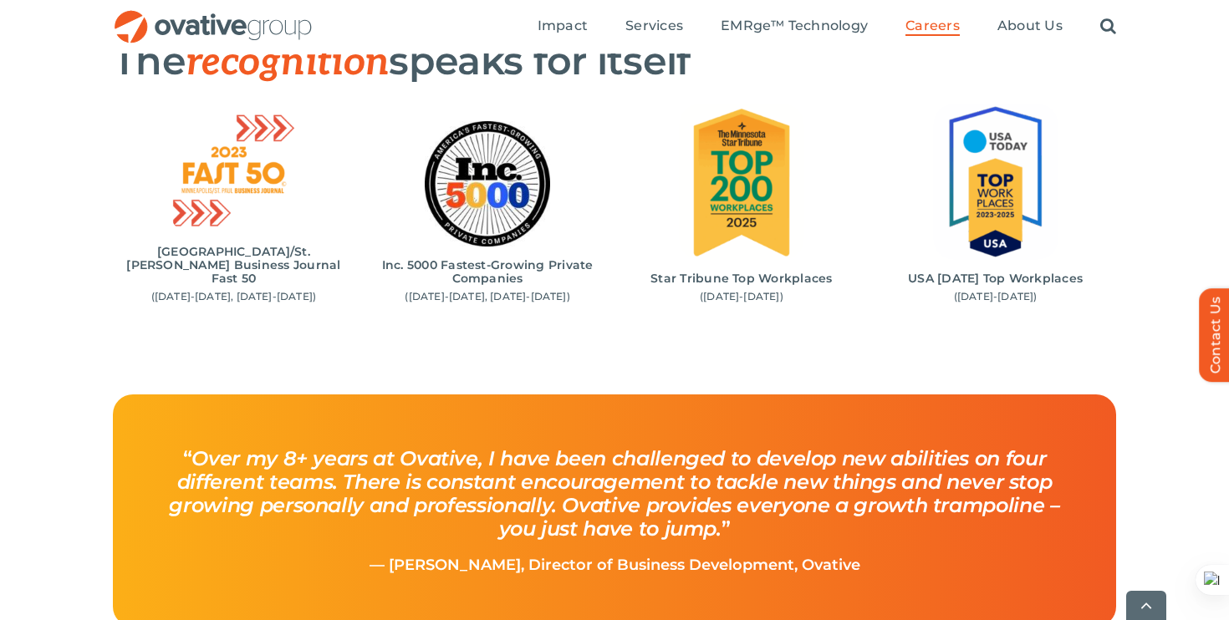
click at [1018, 173] on img "4 / 4" at bounding box center [995, 182] width 125 height 157
click at [975, 178] on img "4 / 4" at bounding box center [995, 182] width 125 height 157
click at [1125, 272] on div "AWARDS AND RECOGNITION The recognition speaks for itself Minneapolis/St. Paul B…" at bounding box center [614, 192] width 1229 height 403
click at [1023, 285] on h6 "USA Today Top Workplaces" at bounding box center [994, 278] width 233 height 13
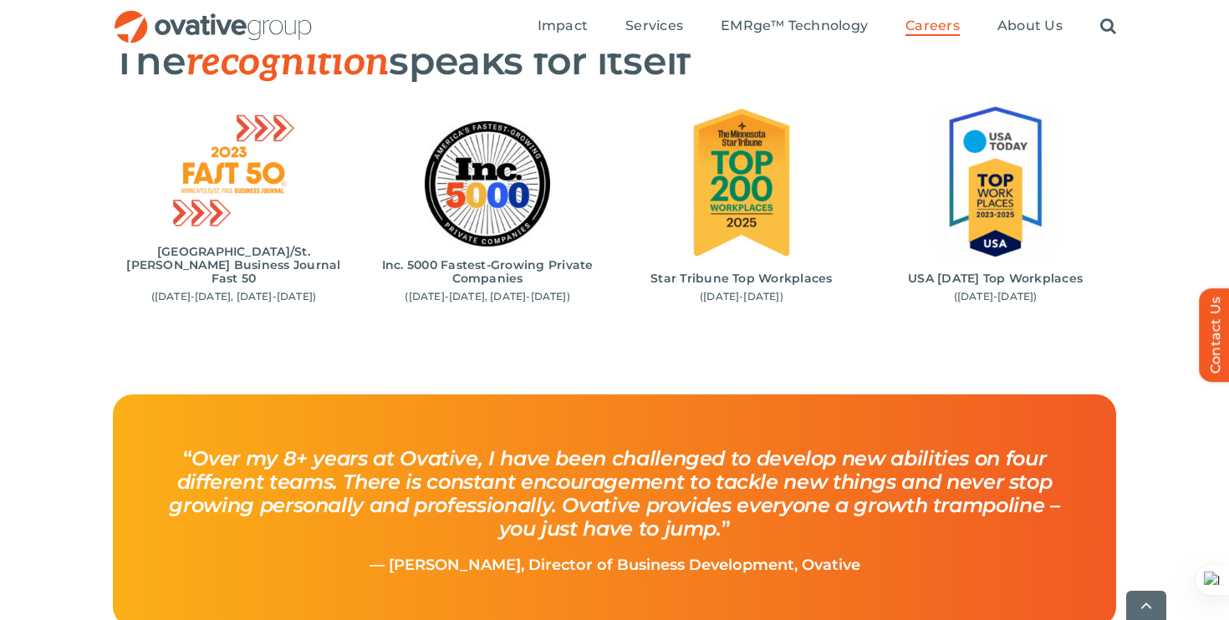
click at [1023, 285] on h6 "USA Today Top Workplaces" at bounding box center [994, 278] width 233 height 13
click at [1017, 277] on h6 "USA Today Top Workplaces" at bounding box center [994, 278] width 233 height 13
click at [898, 276] on h6 "USA Today Top Workplaces" at bounding box center [994, 278] width 233 height 13
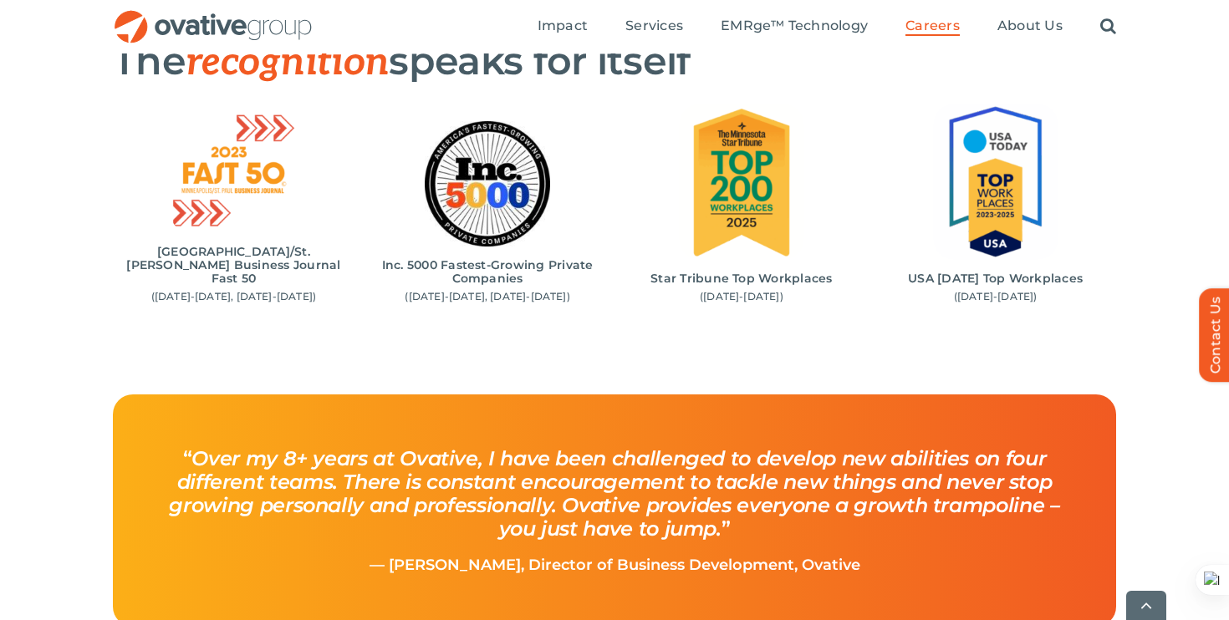
click at [1106, 272] on h6 "USA Today Top Workplaces" at bounding box center [994, 278] width 233 height 13
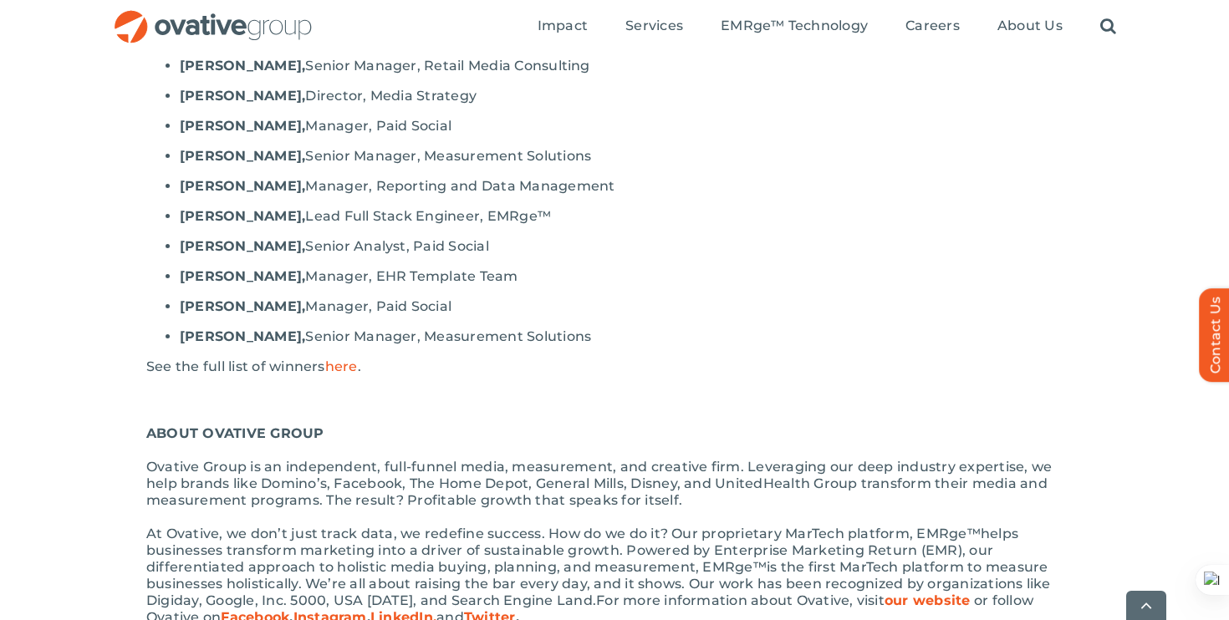
scroll to position [2032, 0]
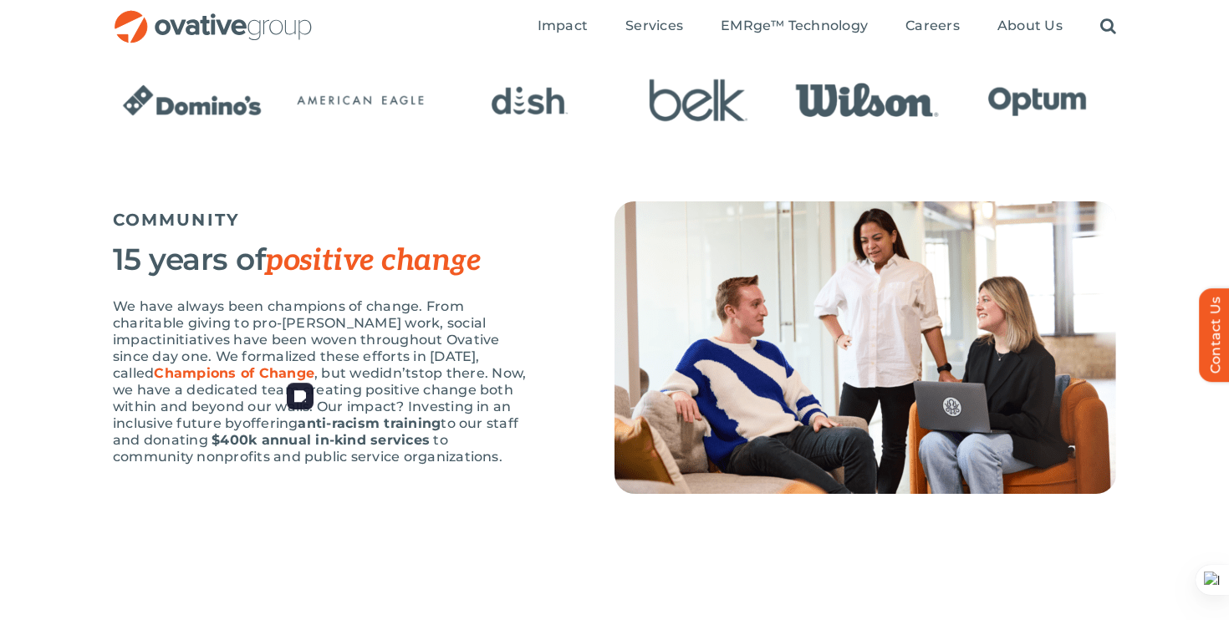
scroll to position [2425, 0]
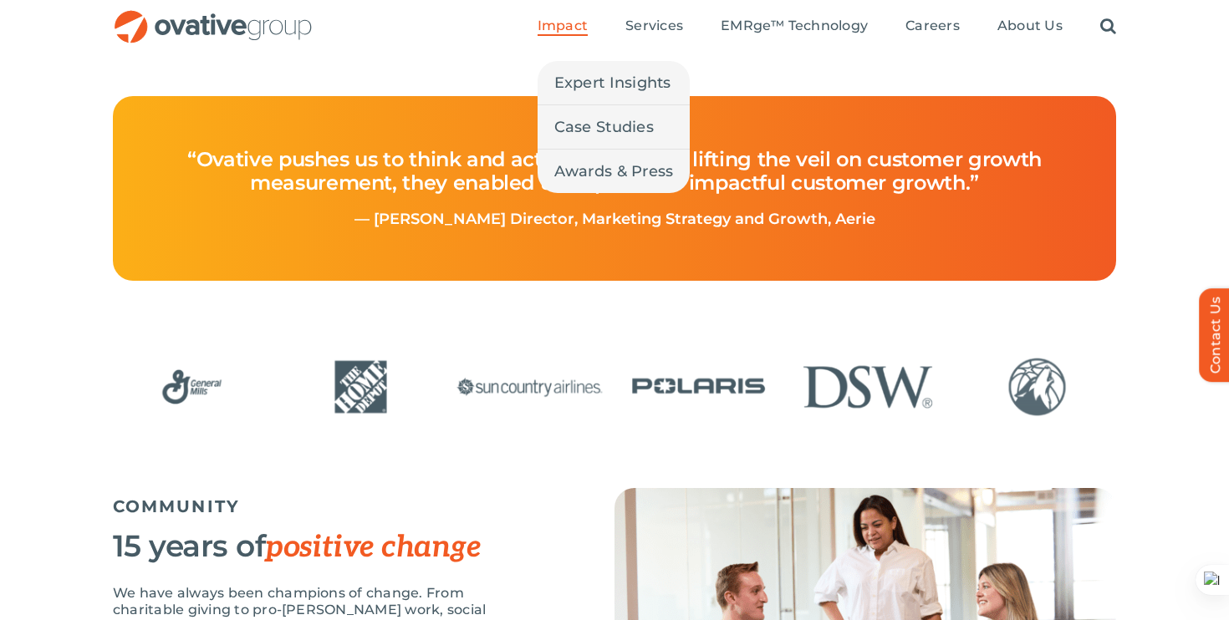
click at [565, 27] on span "Impact" at bounding box center [562, 26] width 50 height 17
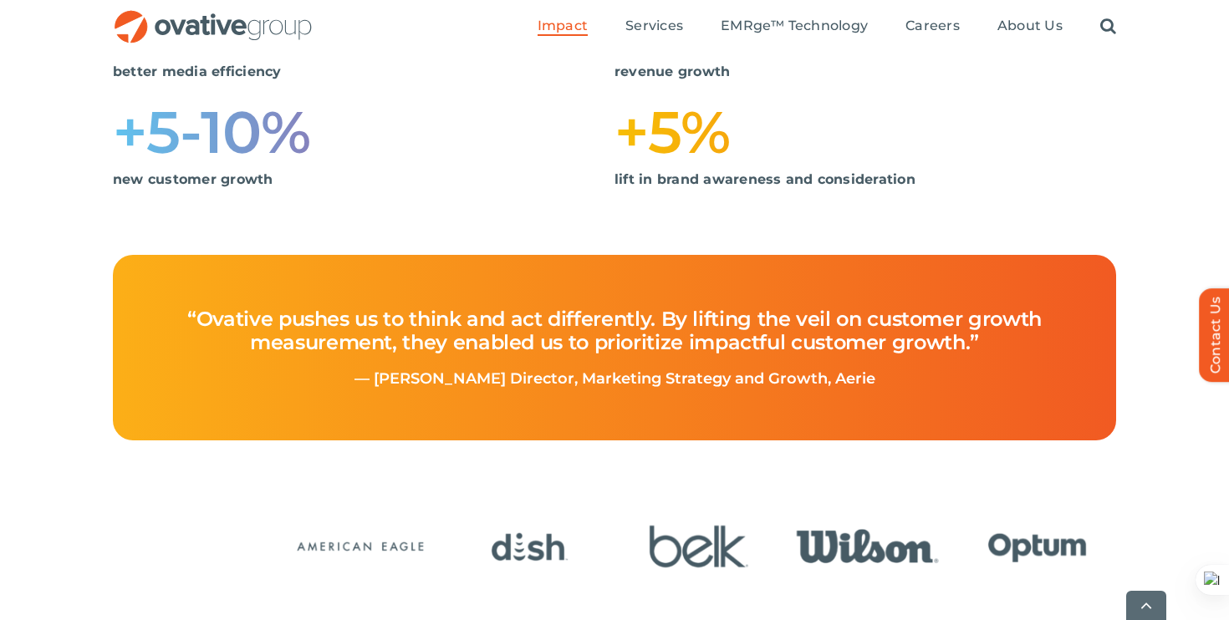
scroll to position [1266, 0]
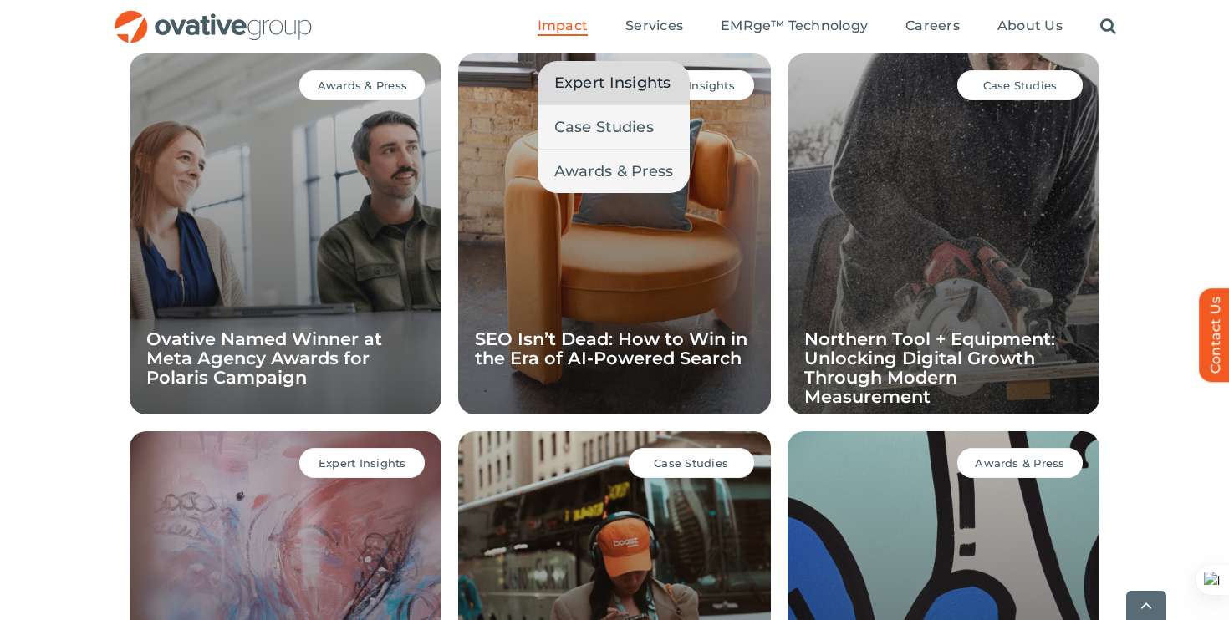
click at [587, 91] on span "Expert Insights" at bounding box center [612, 82] width 117 height 23
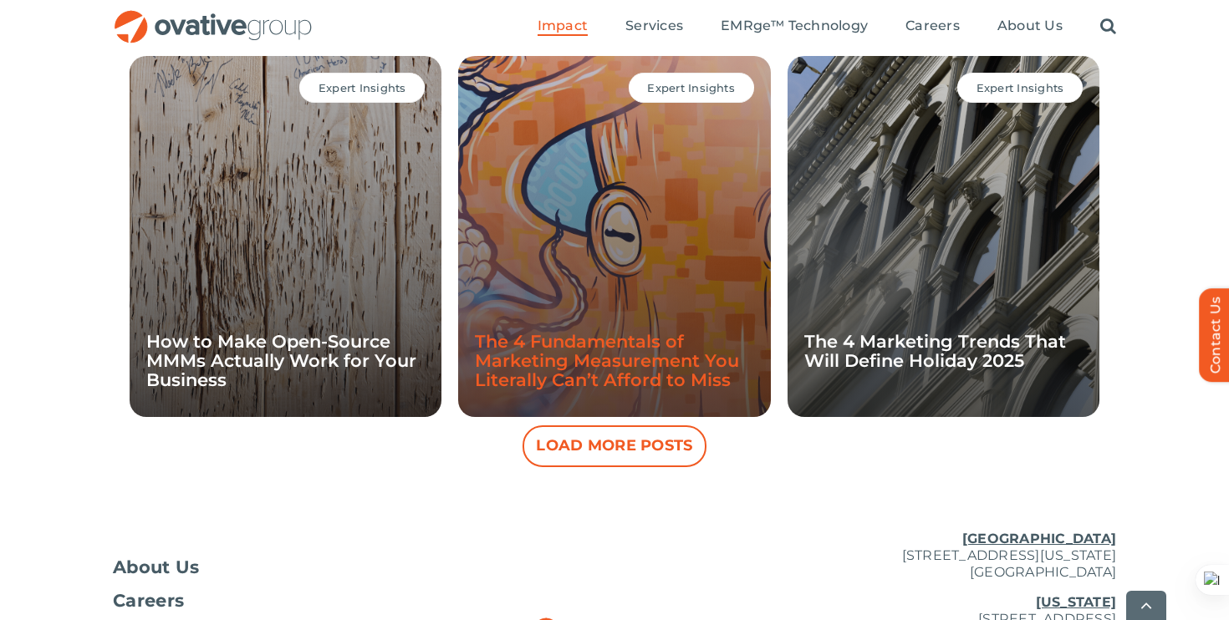
scroll to position [1775, 0]
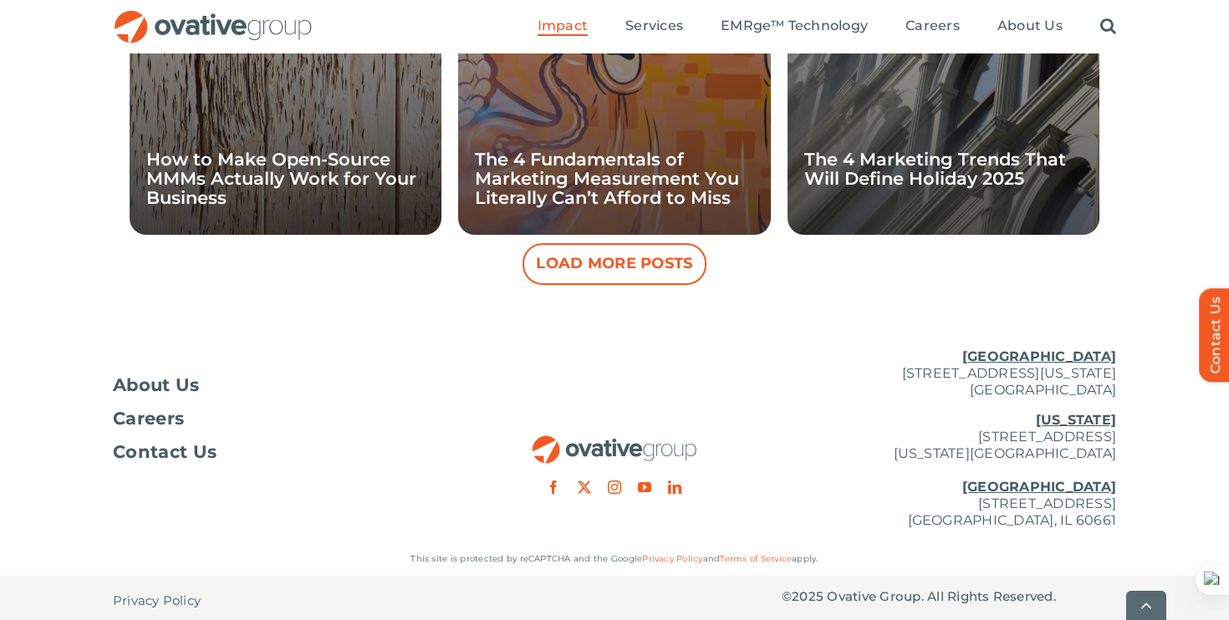
click at [602, 258] on button "Load More Posts" at bounding box center [614, 264] width 184 height 42
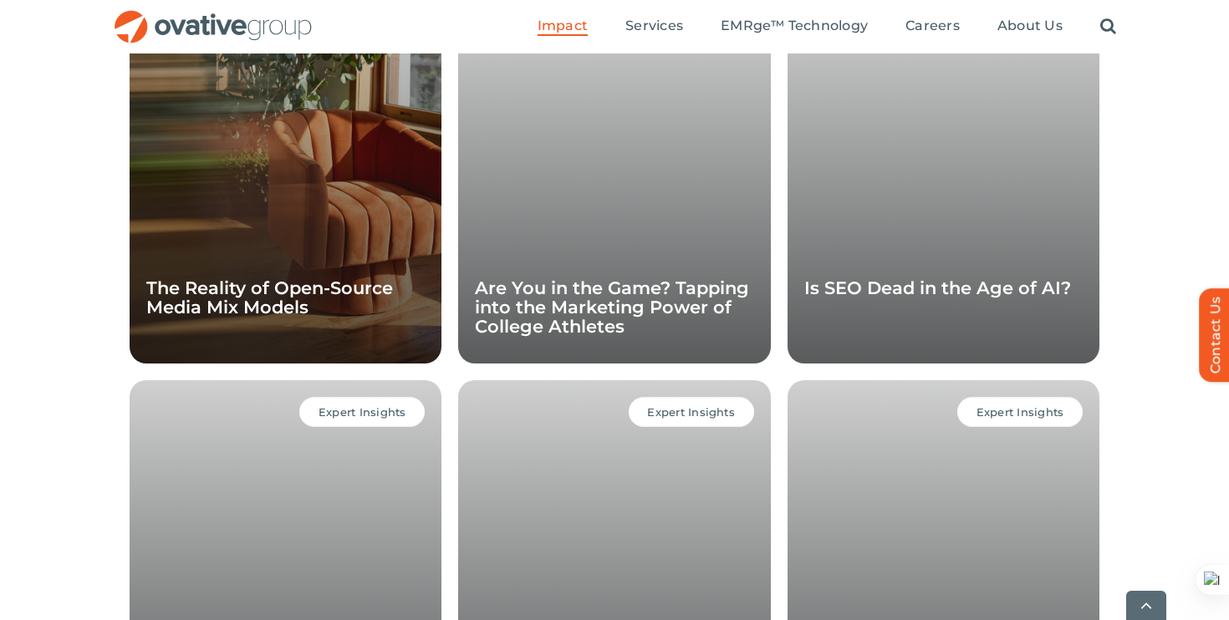
scroll to position [2045, 0]
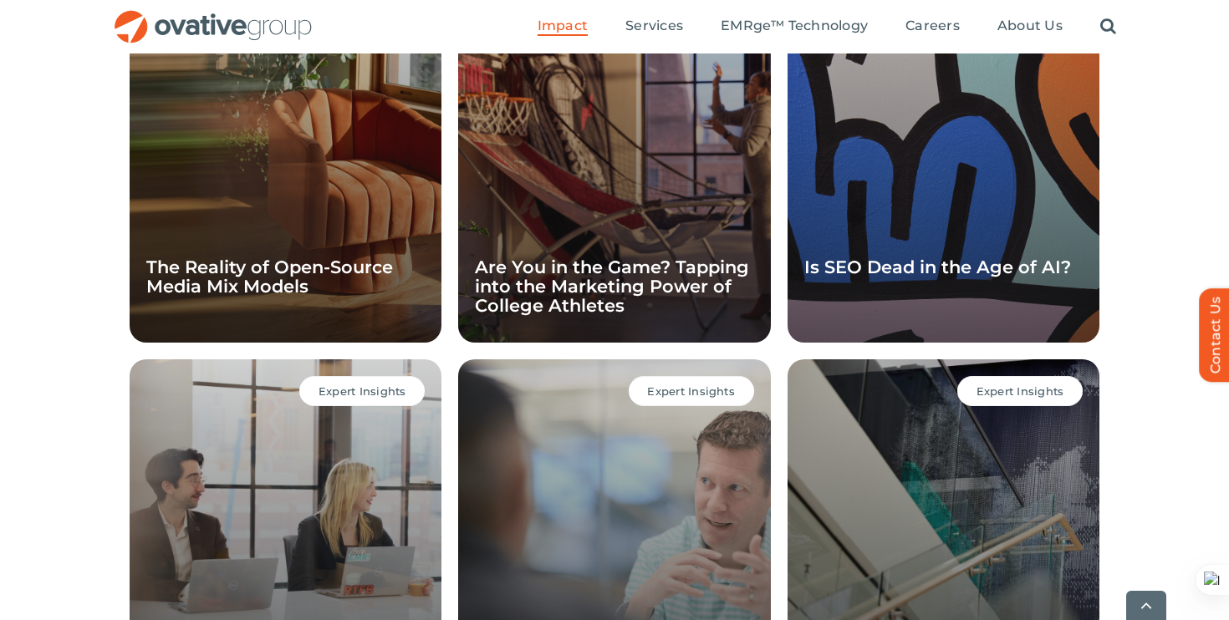
click at [852, 285] on div "Expert Insights Is SEO Dead in the Age of AI?" at bounding box center [943, 162] width 312 height 361
click at [843, 266] on link "Is SEO Dead in the Age of AI?" at bounding box center [937, 267] width 267 height 21
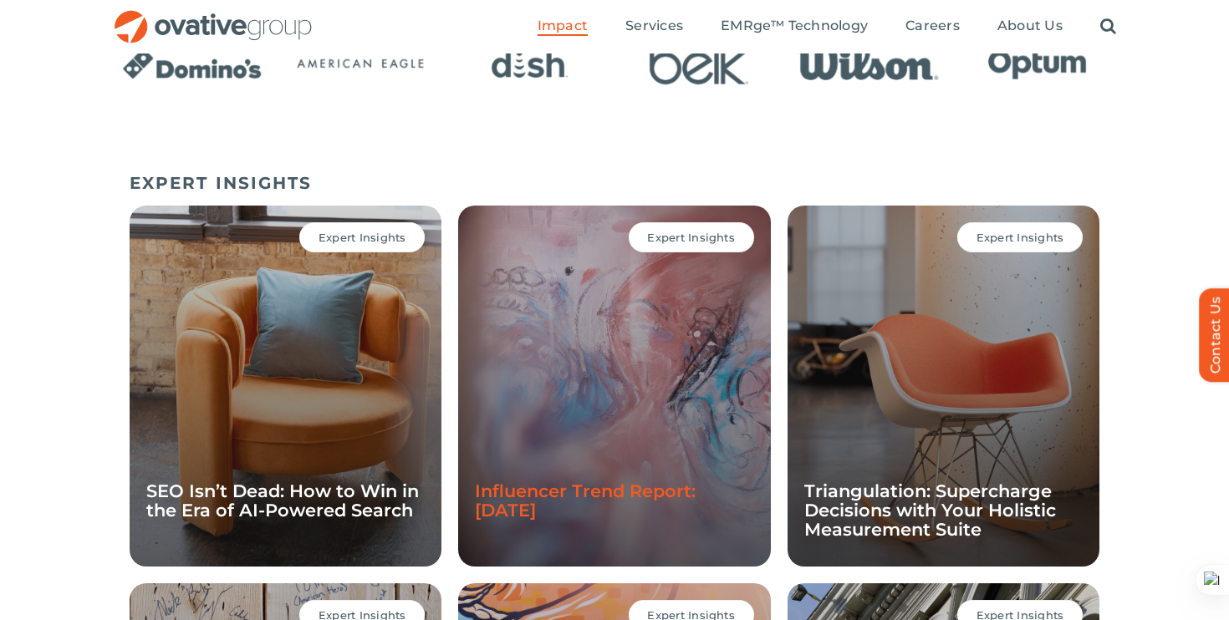
click at [598, 491] on link "Influencer Trend Report: [DATE]" at bounding box center [585, 501] width 221 height 40
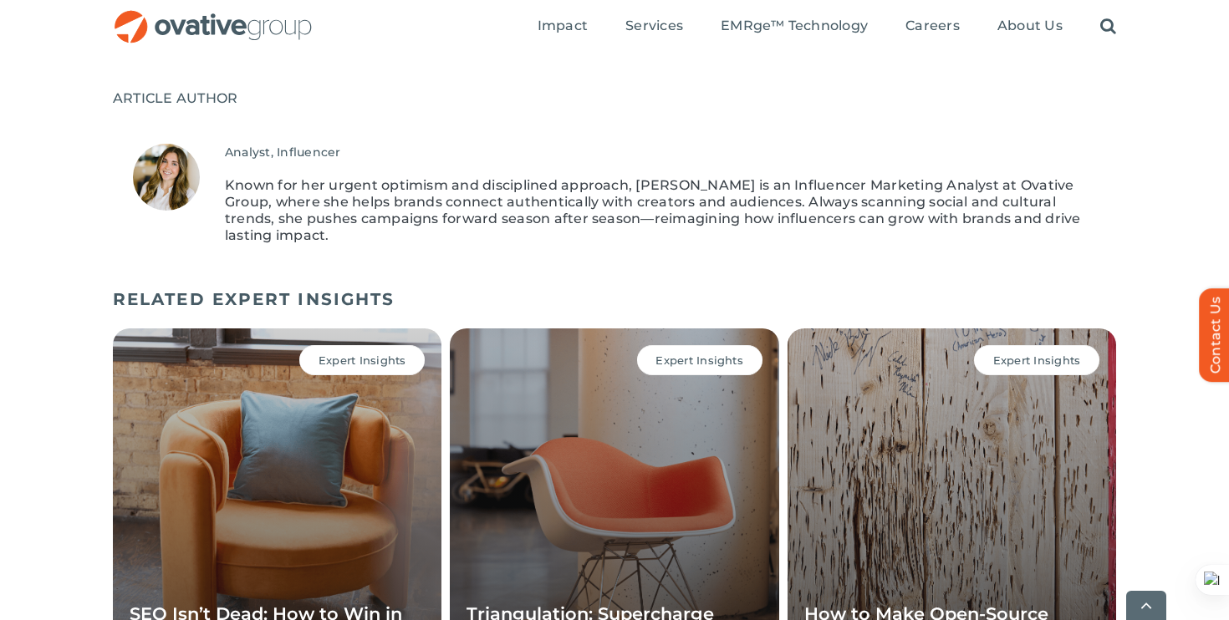
scroll to position [1443, 0]
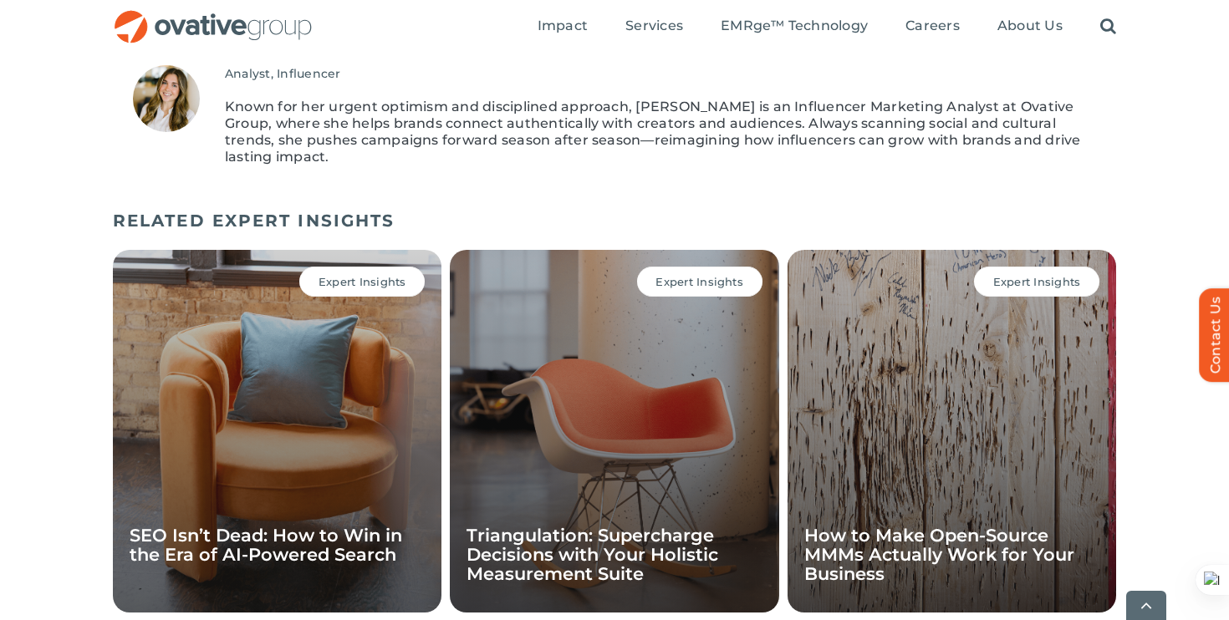
click at [175, 108] on img at bounding box center [166, 98] width 67 height 67
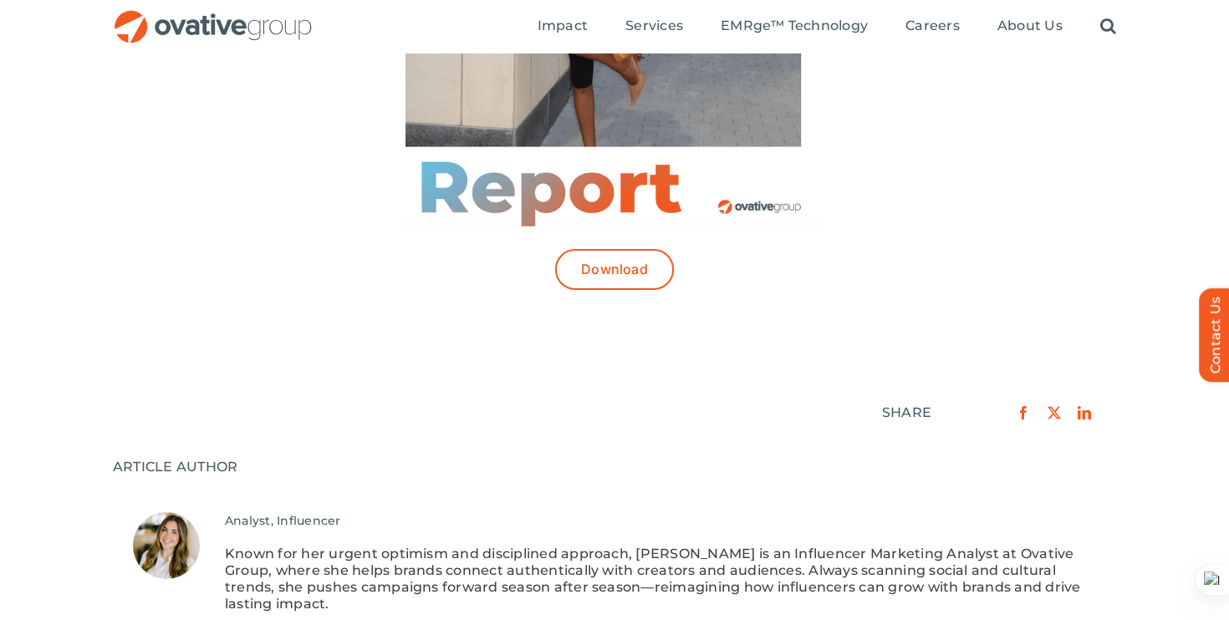
scroll to position [730, 0]
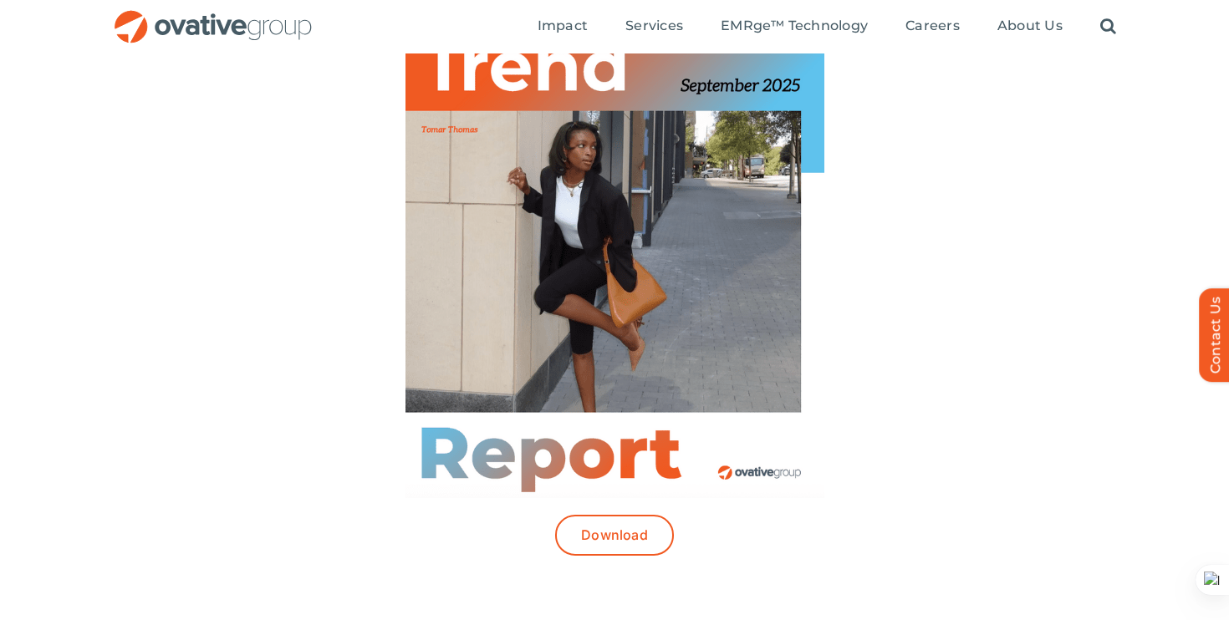
click at [639, 511] on div "Influencer marketing evolves at the pace of culture. From seasonal shifts to cr…" at bounding box center [614, 132] width 936 height 880
click at [648, 539] on link "Download" at bounding box center [614, 535] width 119 height 41
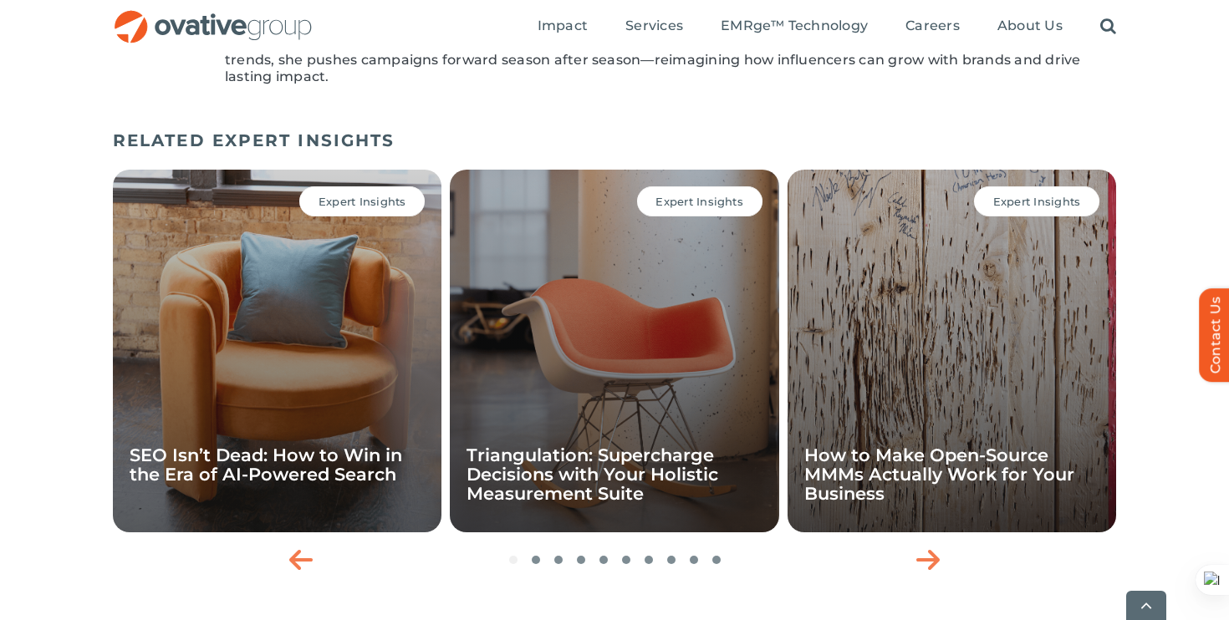
scroll to position [1590, 0]
